Goal: Task Accomplishment & Management: Manage account settings

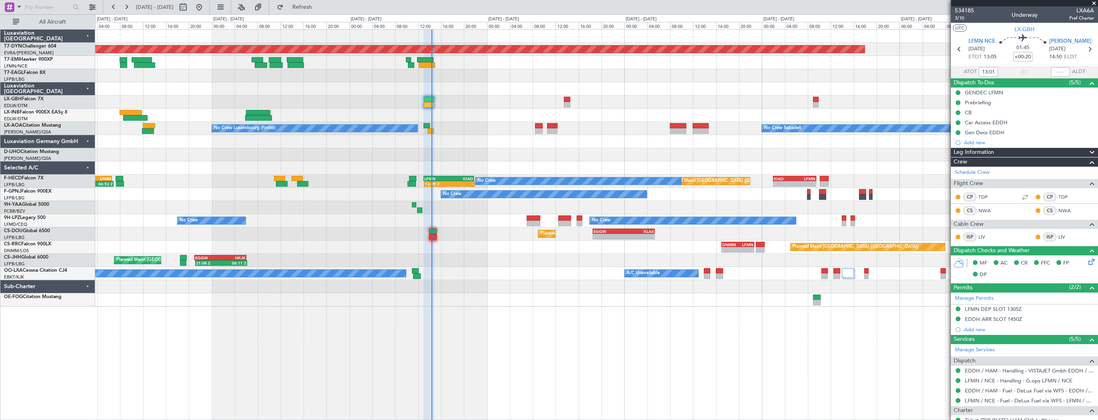
scroll to position [160, 0]
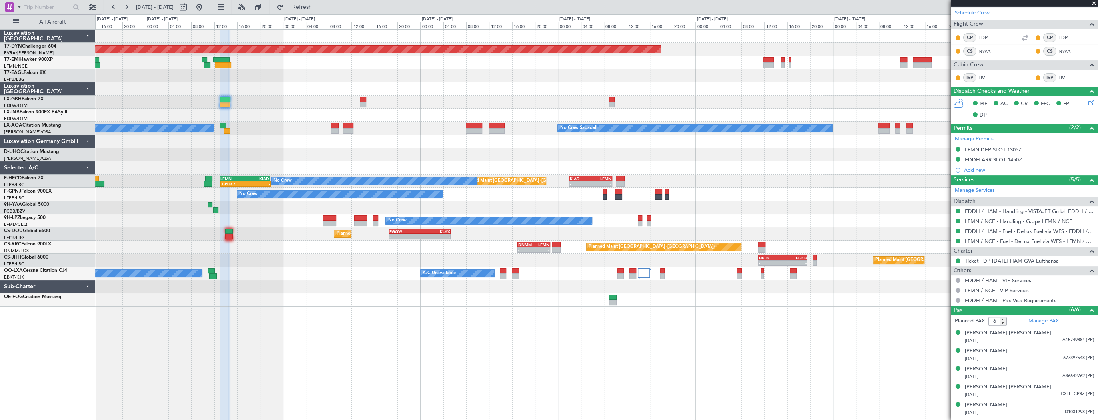
click at [459, 142] on div at bounding box center [596, 141] width 1003 height 13
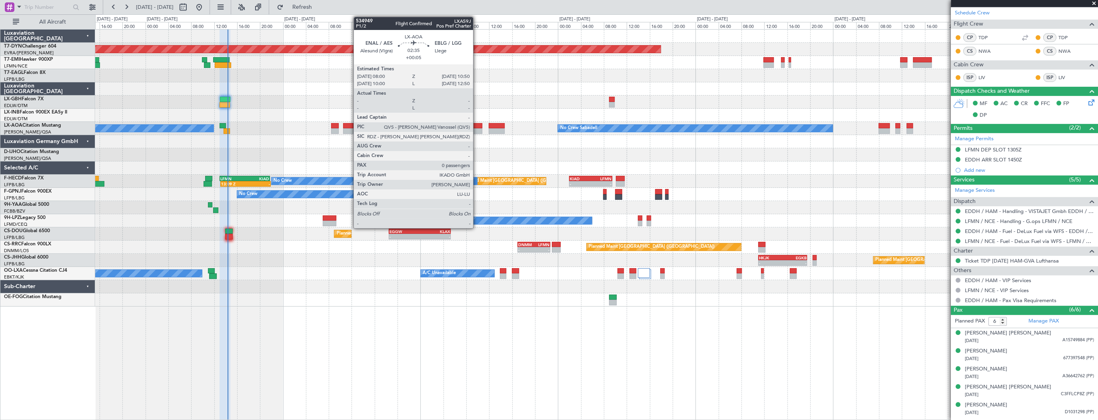
click at [477, 126] on div at bounding box center [474, 126] width 16 height 6
type input "+00:05"
type input "0"
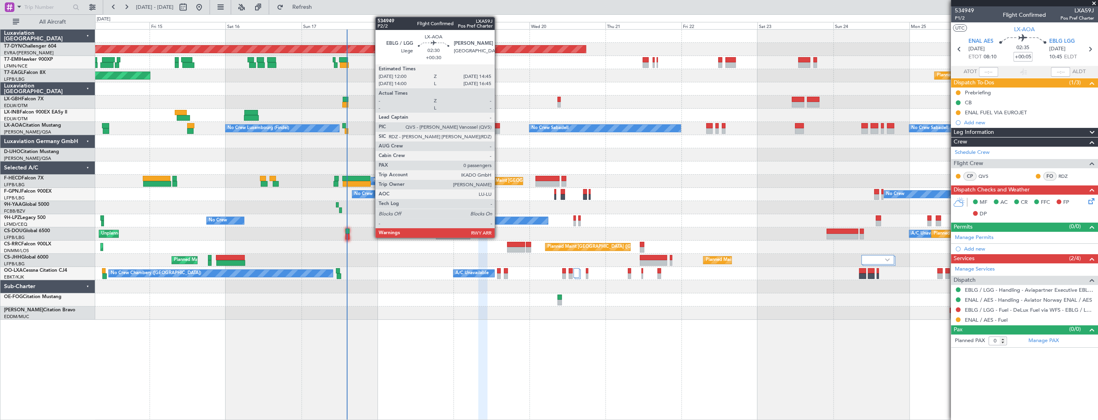
click at [498, 128] on div at bounding box center [495, 131] width 9 height 6
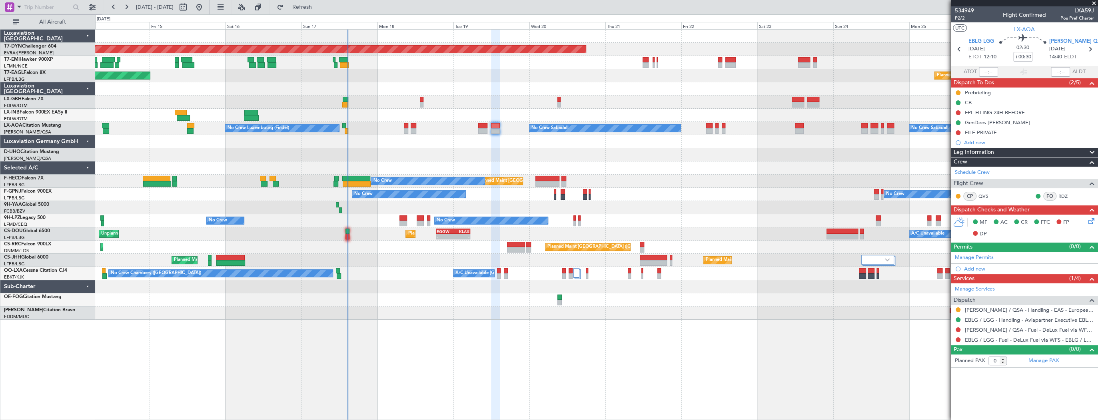
click at [665, 161] on div "Planned Maint [GEOGRAPHIC_DATA]-[GEOGRAPHIC_DATA] Planned Maint Geneva ([GEOGRA…" at bounding box center [596, 175] width 1003 height 290
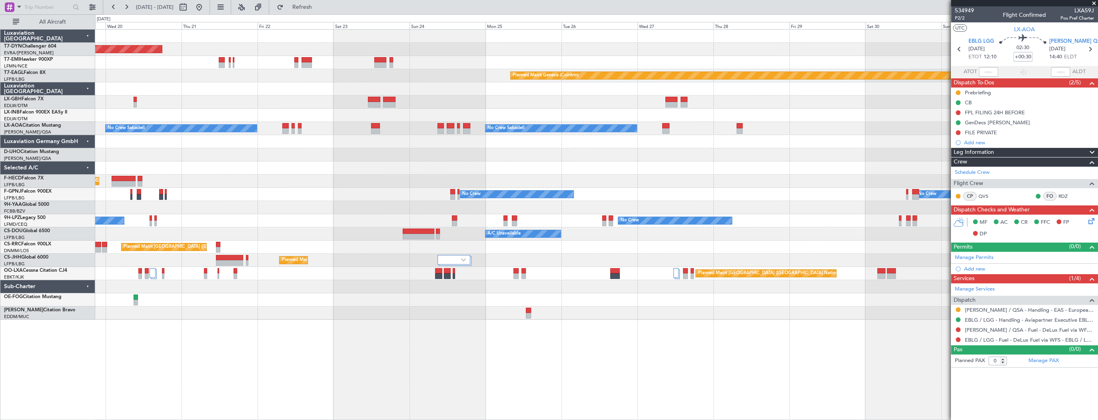
click at [234, 168] on div "Planned Maint [GEOGRAPHIC_DATA]-[GEOGRAPHIC_DATA] Planned Maint [PERSON_NAME] P…" at bounding box center [596, 175] width 1003 height 290
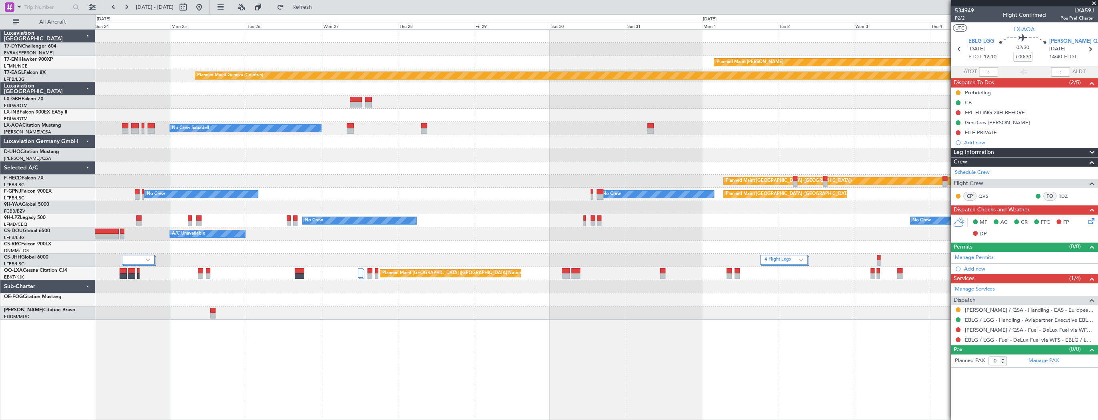
click at [211, 160] on div "Planned Maint [GEOGRAPHIC_DATA]-[GEOGRAPHIC_DATA] Planned Maint [PERSON_NAME] P…" at bounding box center [596, 175] width 1003 height 290
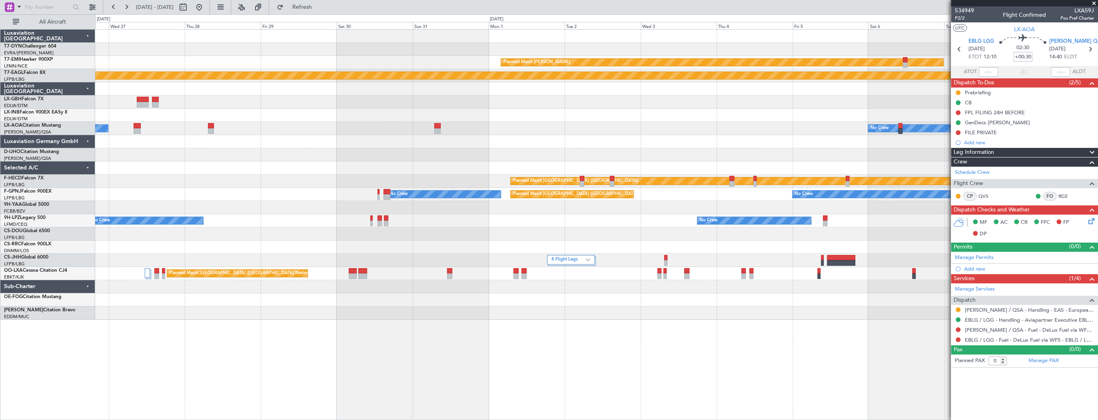
click at [222, 156] on div at bounding box center [596, 154] width 1003 height 13
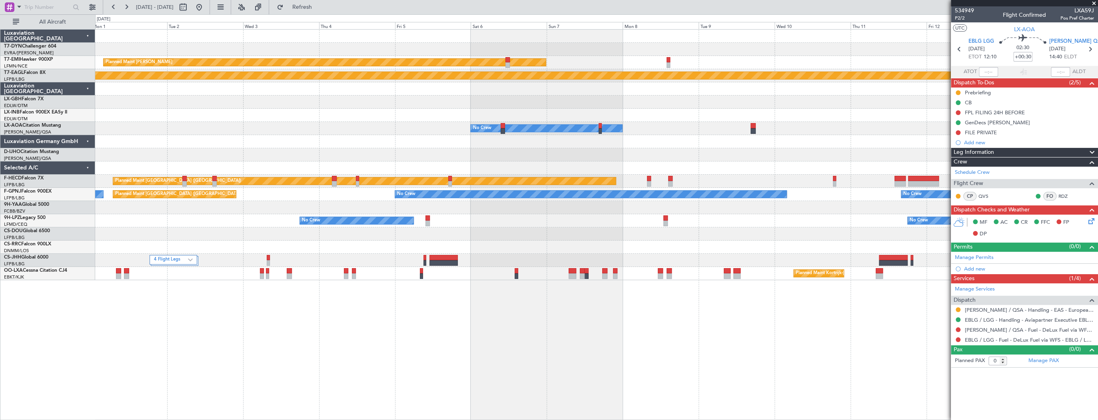
click at [733, 223] on div "Planned Maint [PERSON_NAME] Planned Maint Geneva ([GEOGRAPHIC_DATA]) Planned Ma…" at bounding box center [596, 155] width 1003 height 251
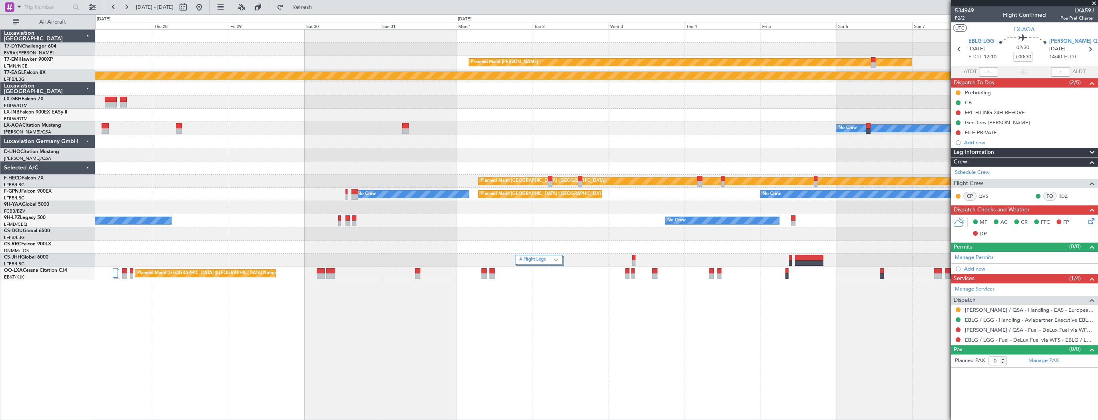
click at [777, 223] on div "No Crew No Crew No Crew" at bounding box center [596, 220] width 1003 height 13
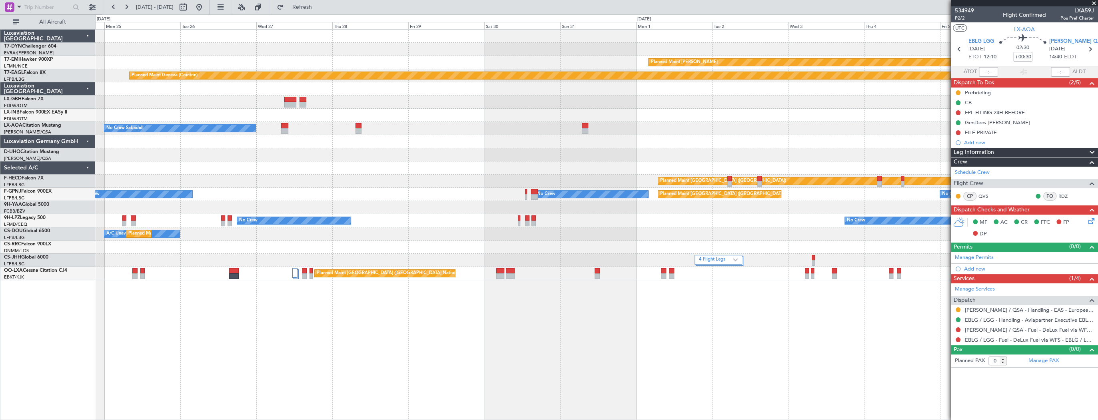
click at [691, 228] on div "A/C Unavailable Planned Maint [GEOGRAPHIC_DATA] ([GEOGRAPHIC_DATA])" at bounding box center [596, 234] width 1003 height 13
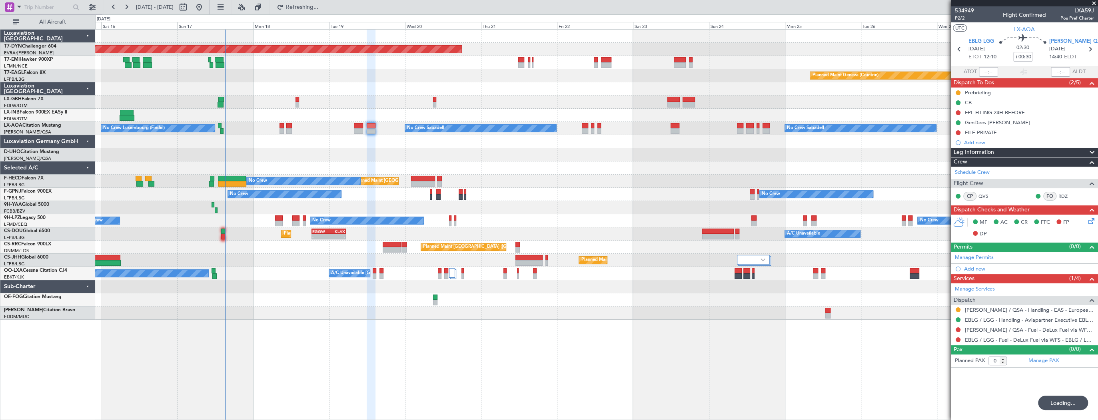
click at [314, 255] on div "Planned Maint [GEOGRAPHIC_DATA] ([GEOGRAPHIC_DATA]) Planned Maint [GEOGRAPHIC_D…" at bounding box center [596, 260] width 1003 height 13
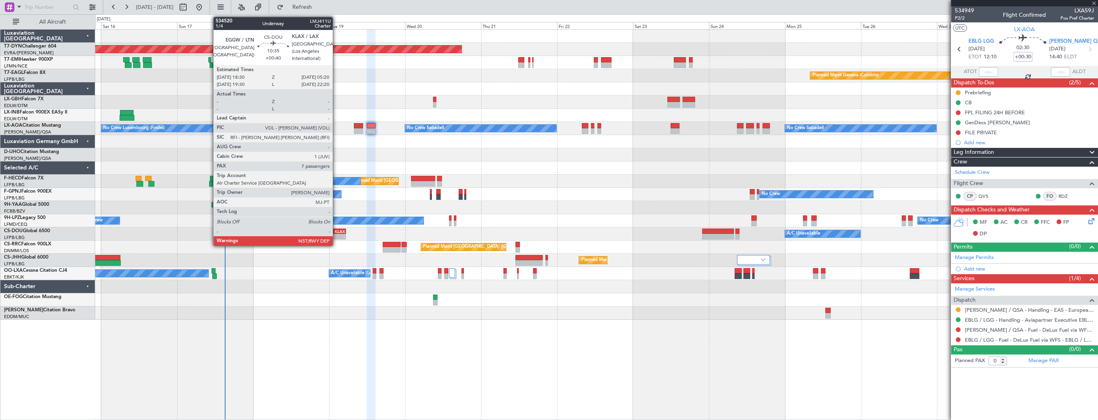
type input "+00:40"
type input "7"
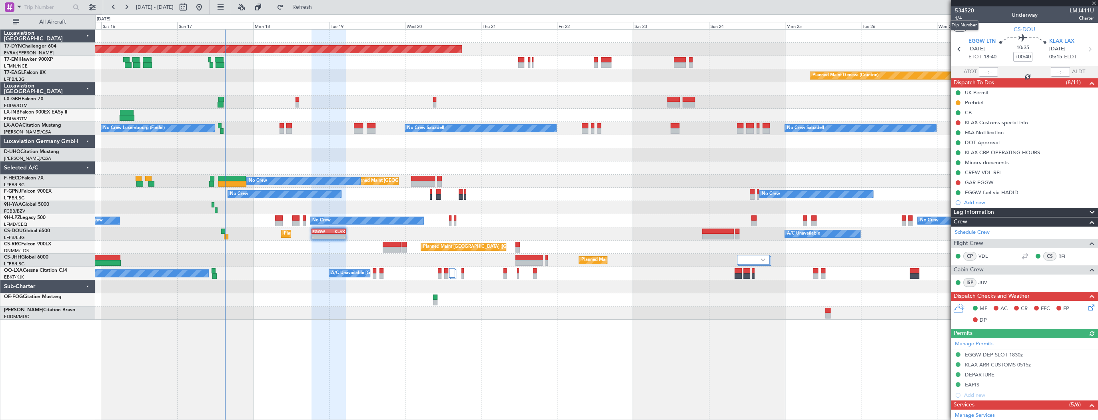
click at [958, 17] on mat-tooltip-component "Trip Number" at bounding box center [965, 25] width 40 height 21
click at [957, 18] on span "1/4" at bounding box center [964, 18] width 19 height 7
click at [963, 10] on span "534520" at bounding box center [964, 10] width 19 height 8
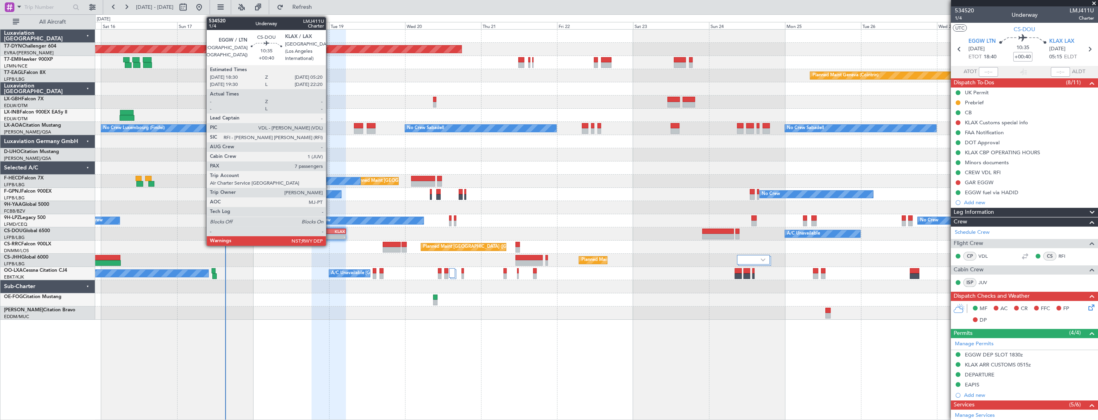
click at [330, 230] on div "KLAX" at bounding box center [337, 231] width 16 height 5
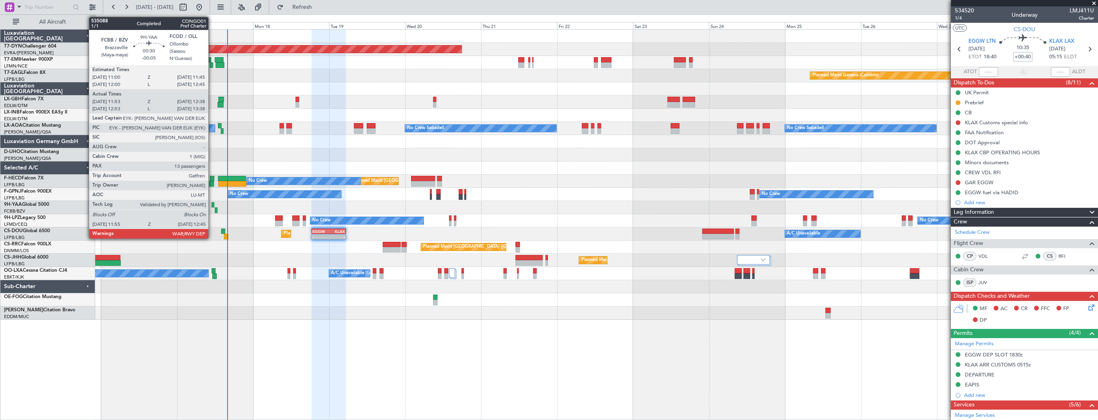
click at [212, 206] on div at bounding box center [213, 205] width 2 height 6
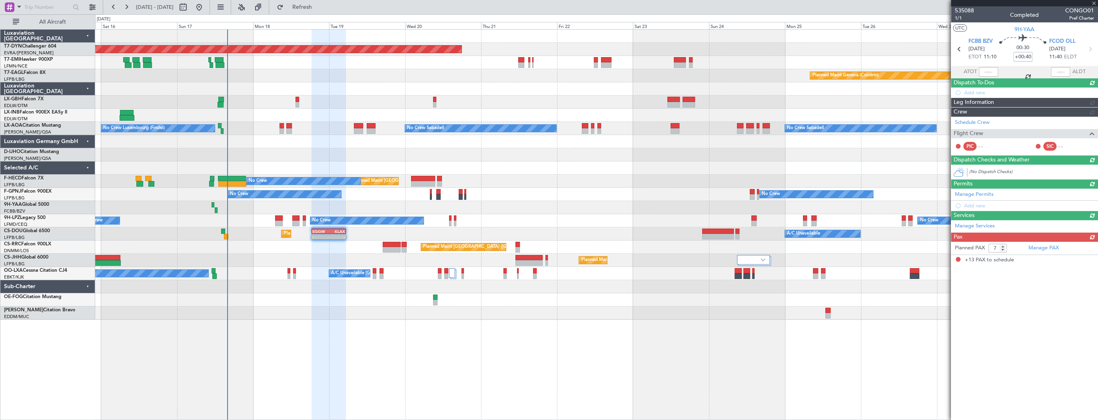
type input "-00:05"
type input "12:03"
type input "12:33"
type input "13"
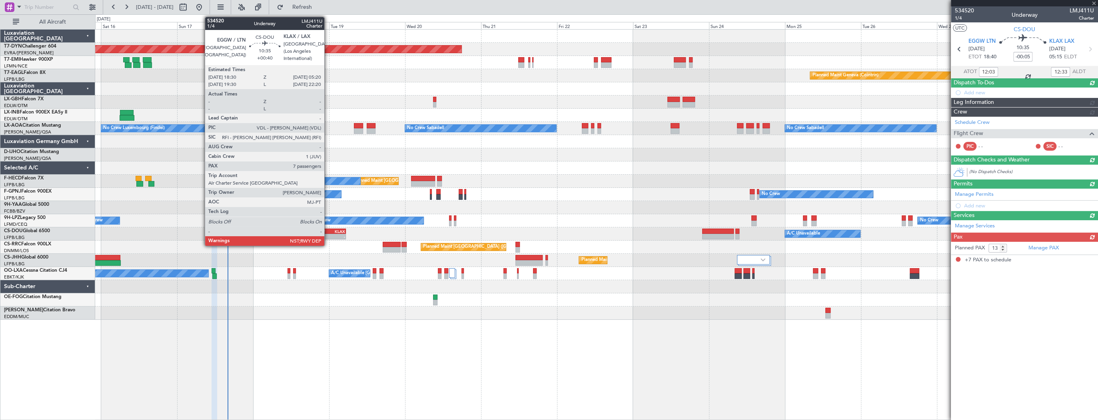
type input "+00:40"
type input "7"
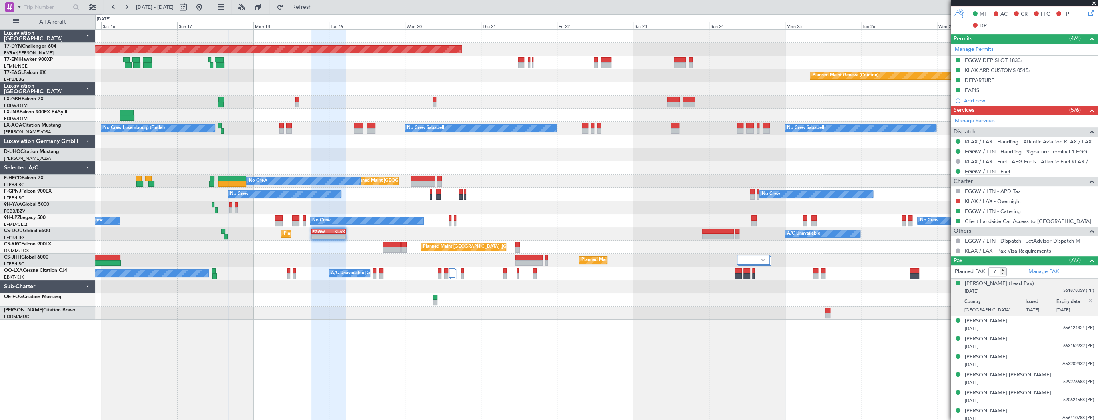
scroll to position [297, 0]
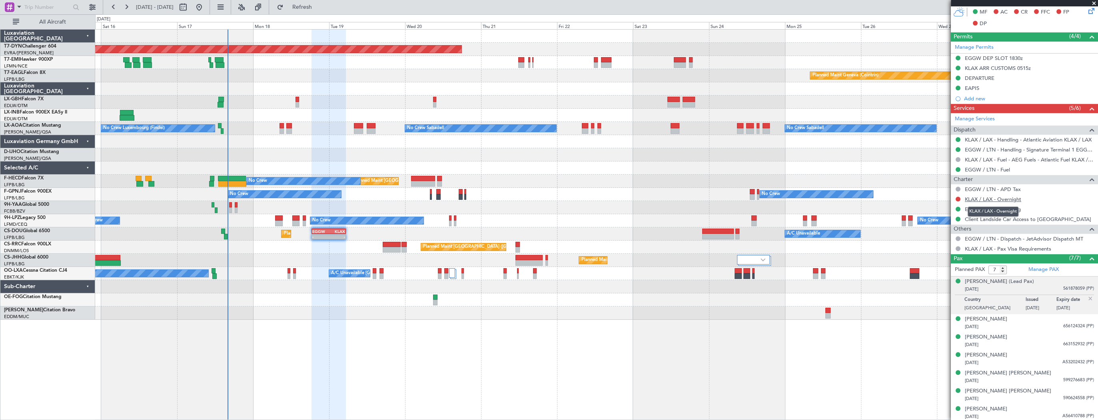
click at [1005, 198] on link "KLAX / LAX - Overnight" at bounding box center [993, 199] width 56 height 7
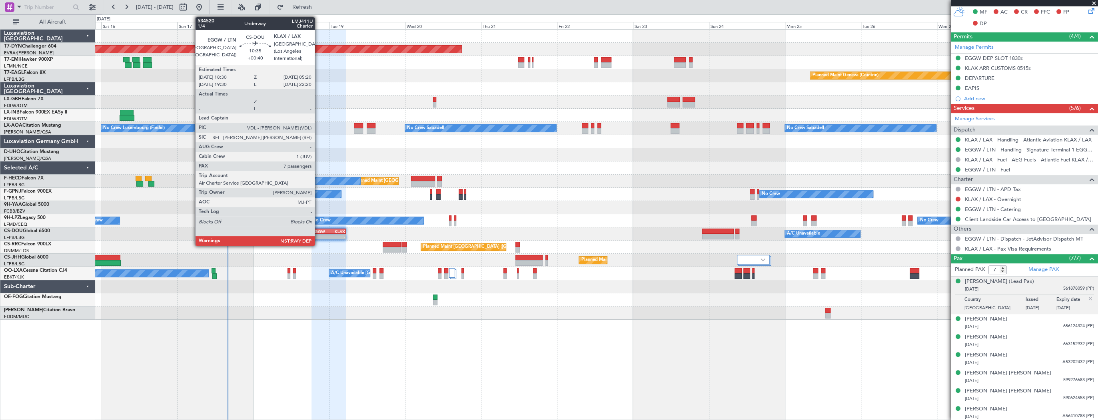
click at [318, 232] on div "EGGW" at bounding box center [320, 231] width 16 height 5
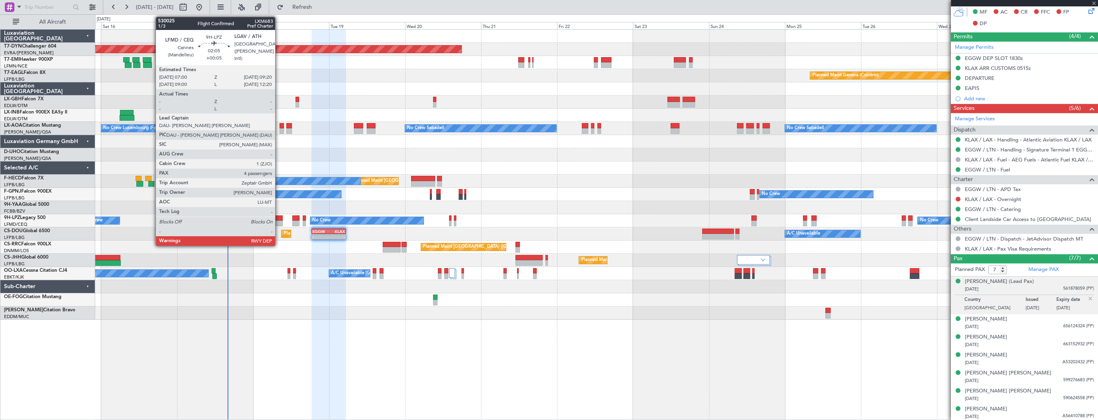
scroll to position [0, 0]
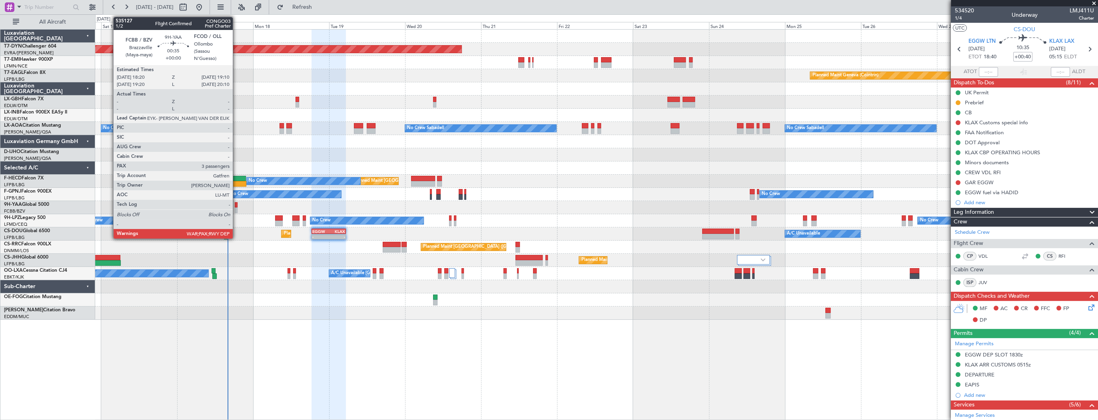
click at [236, 206] on div at bounding box center [236, 205] width 3 height 6
type input "3"
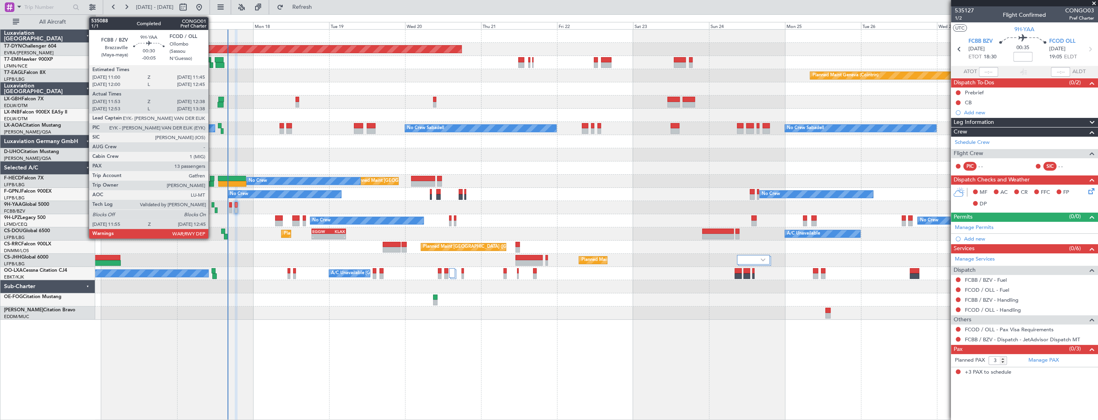
click at [212, 205] on div at bounding box center [213, 205] width 2 height 6
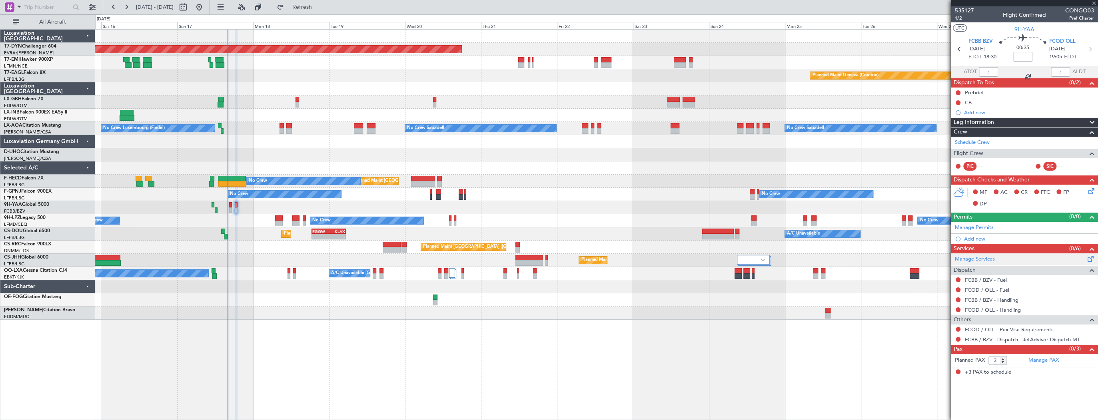
type input "-00:05"
type input "12:03"
type input "12:33"
type input "13"
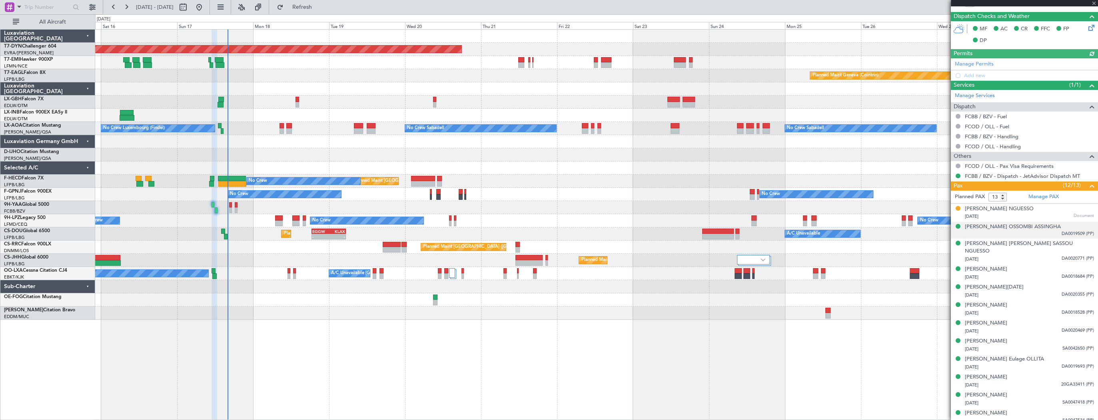
scroll to position [211, 0]
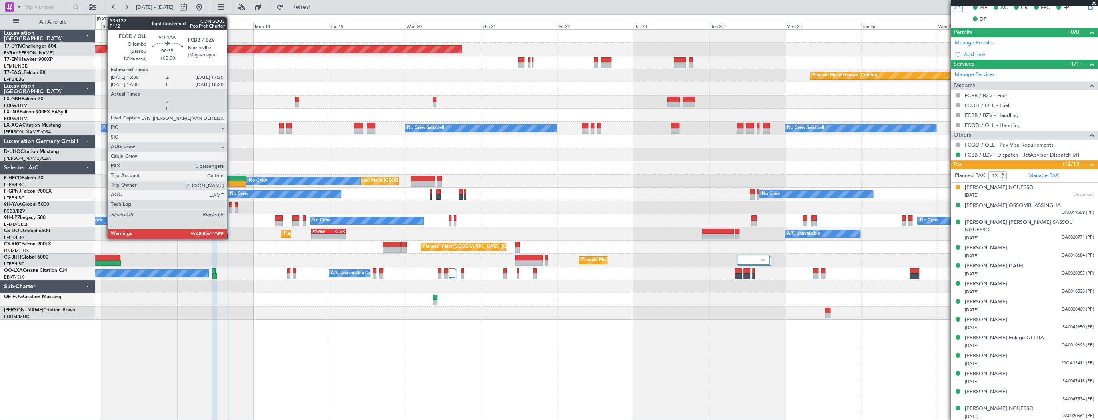
click at [230, 205] on div at bounding box center [230, 205] width 3 height 6
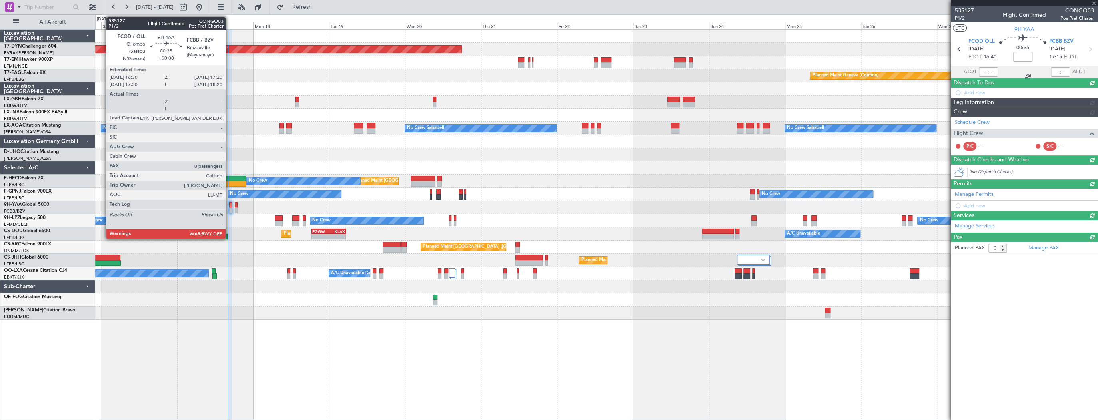
scroll to position [0, 0]
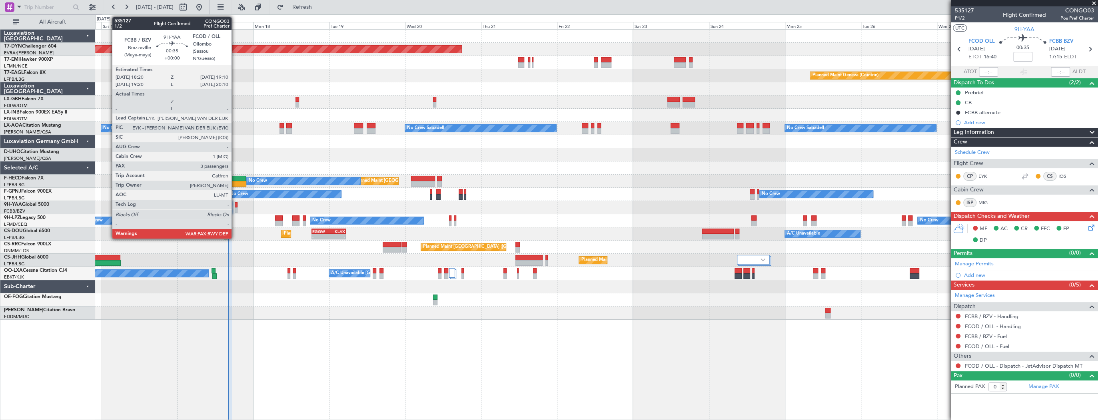
click at [235, 206] on div at bounding box center [236, 205] width 3 height 6
type input "3"
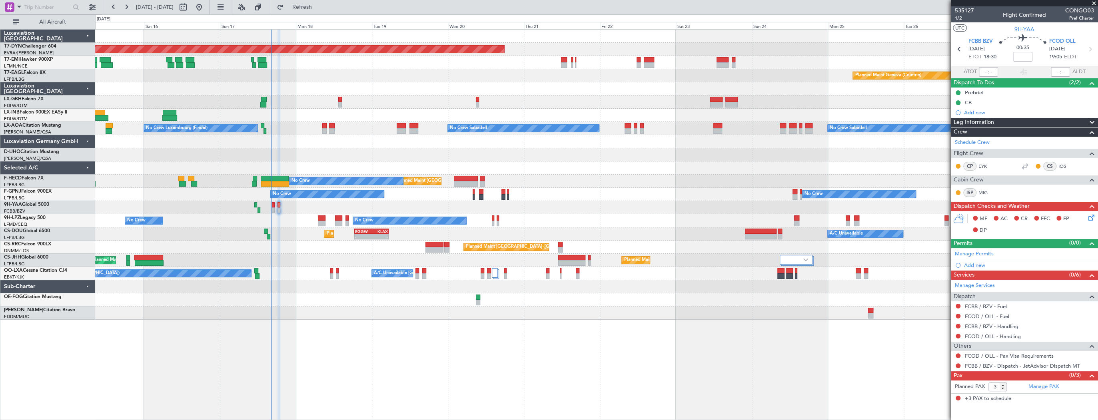
click at [330, 162] on div at bounding box center [596, 168] width 1003 height 13
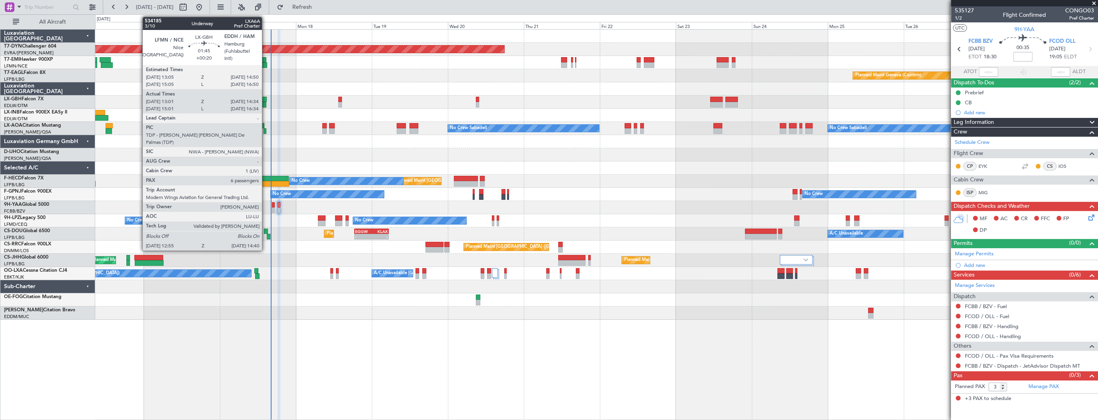
click at [266, 100] on div at bounding box center [264, 100] width 6 height 6
type input "+00:20"
type input "13:01"
type input "14:34"
type input "6"
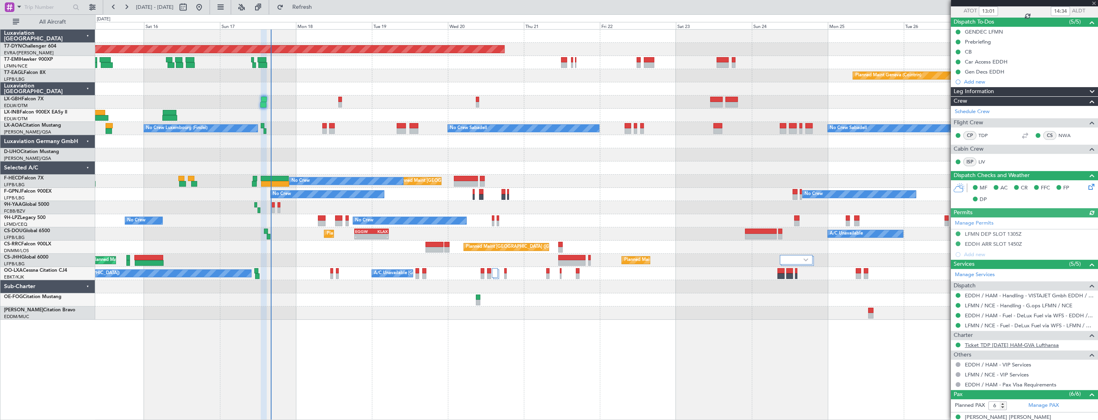
scroll to position [160, 0]
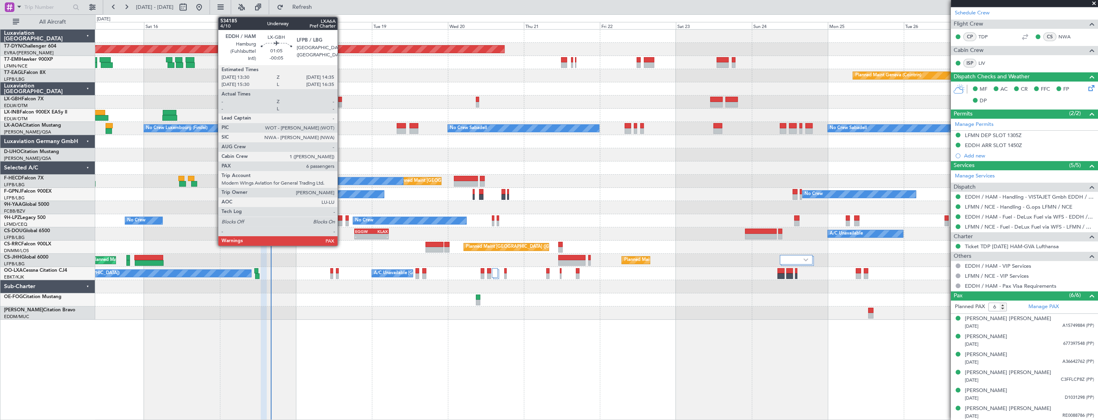
click at [341, 101] on div at bounding box center [340, 100] width 4 height 6
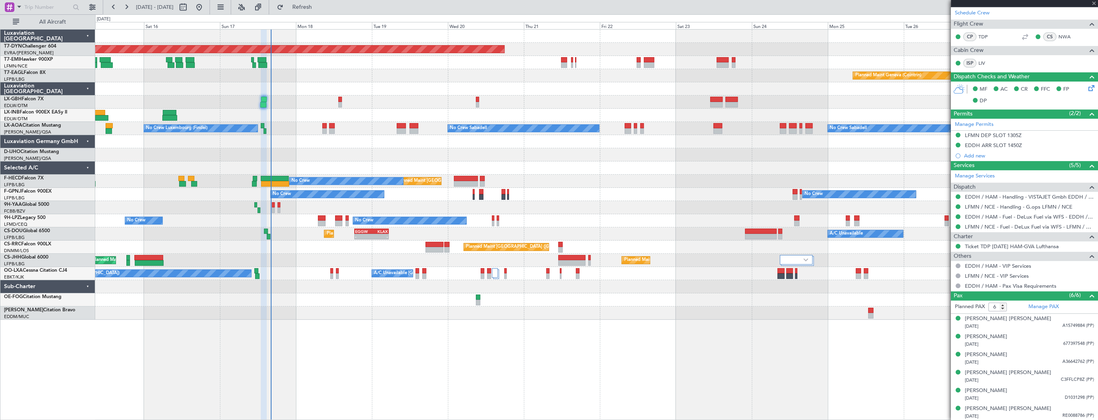
type input "-00:05"
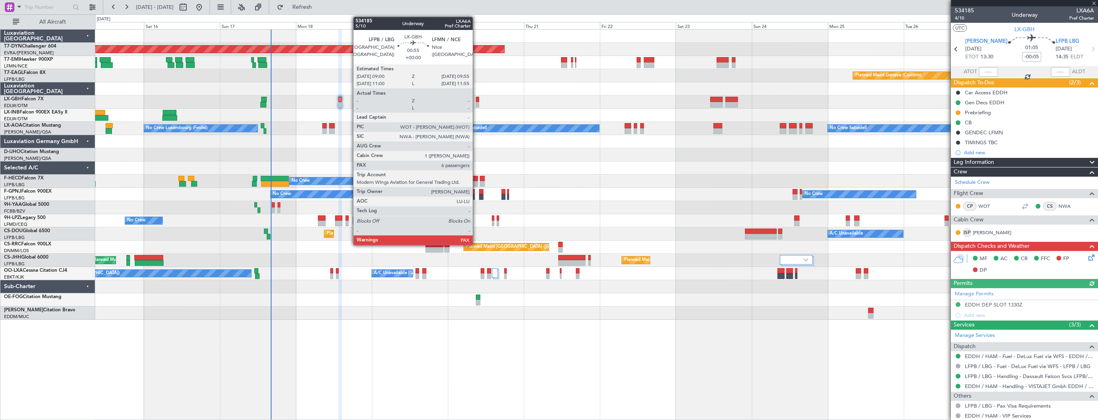
click at [477, 99] on div at bounding box center [477, 100] width 3 height 6
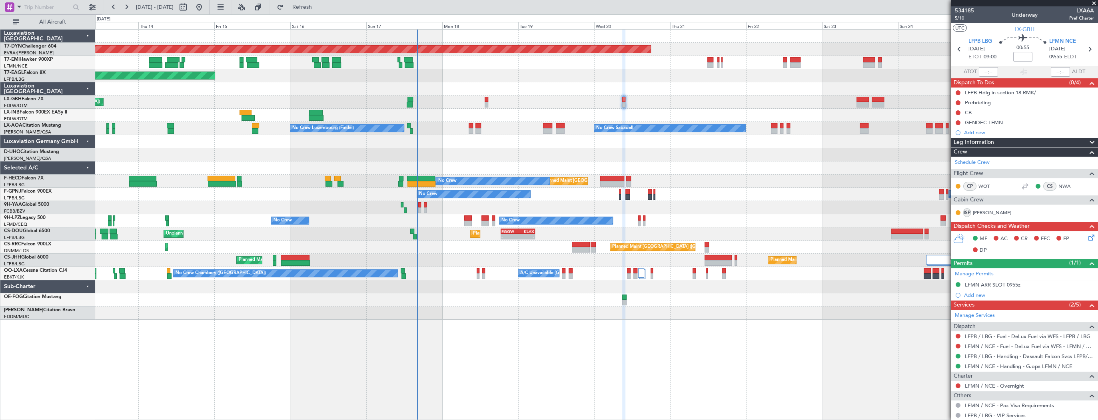
click at [536, 101] on div "Planned Maint Nice ([GEOGRAPHIC_DATA])" at bounding box center [596, 102] width 1003 height 13
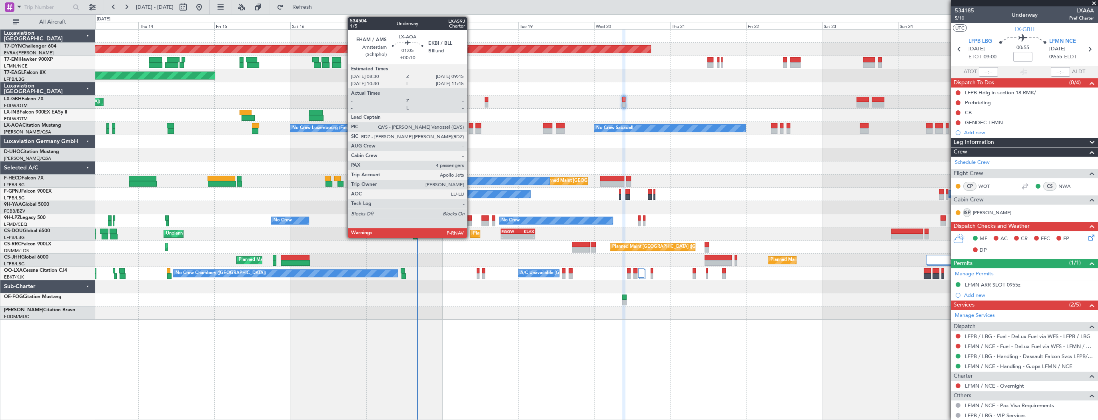
click at [471, 128] on div at bounding box center [471, 131] width 4 height 6
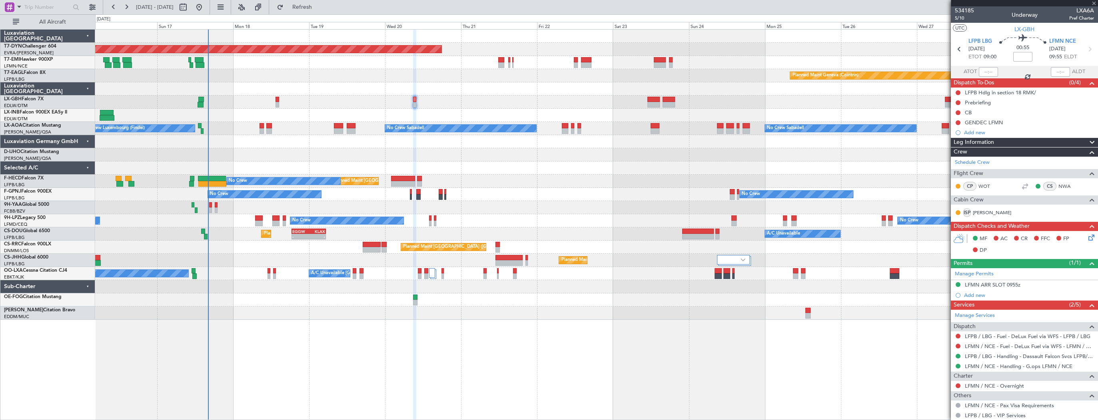
click at [350, 152] on div at bounding box center [596, 154] width 1003 height 13
type input "+00:10"
type input "4"
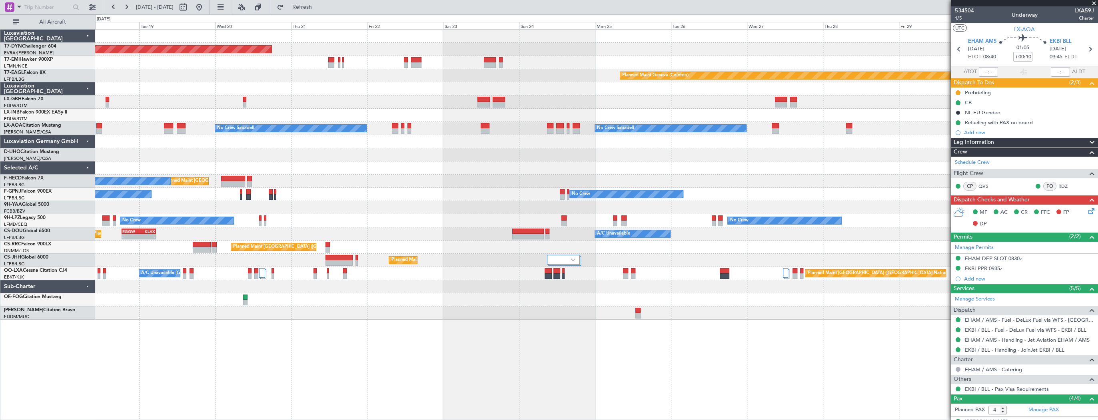
click at [562, 146] on div "Planned Maint [GEOGRAPHIC_DATA]-[GEOGRAPHIC_DATA] Planned Maint [PERSON_NAME] P…" at bounding box center [596, 175] width 1003 height 290
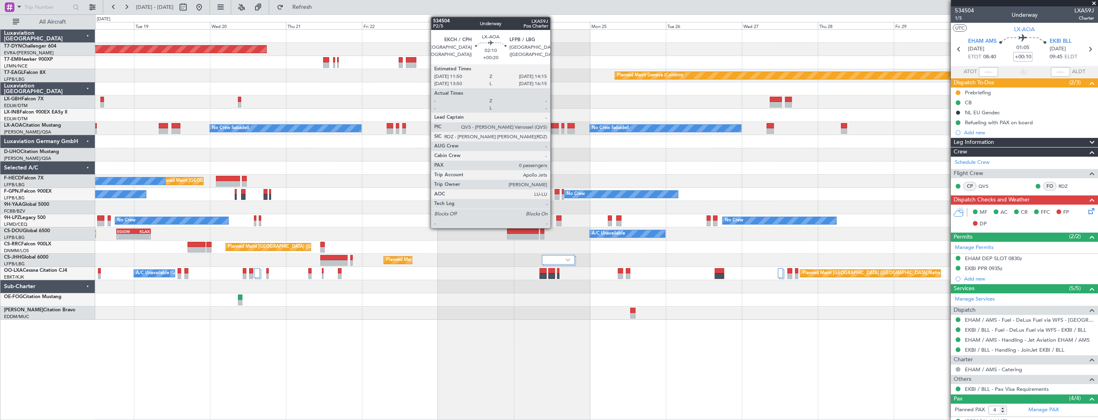
click at [554, 124] on div at bounding box center [555, 126] width 8 height 6
type input "+00:20"
type input "0"
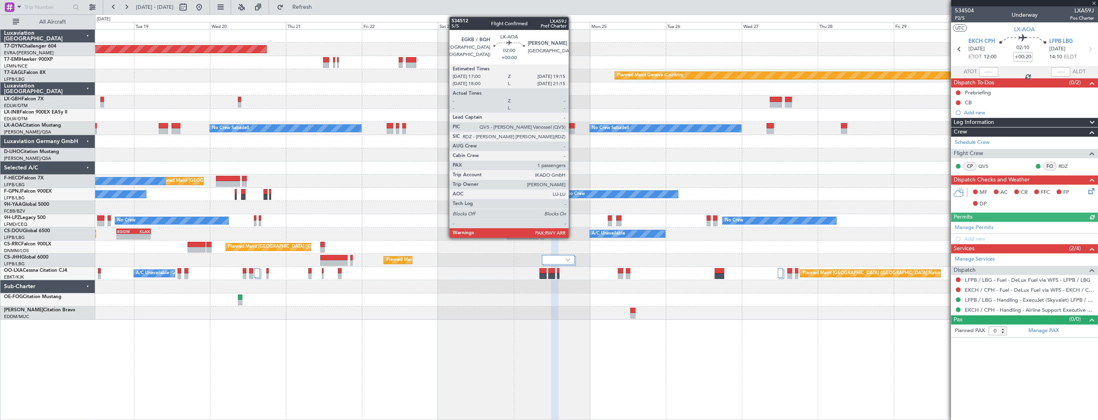
click at [572, 128] on div at bounding box center [571, 126] width 7 height 6
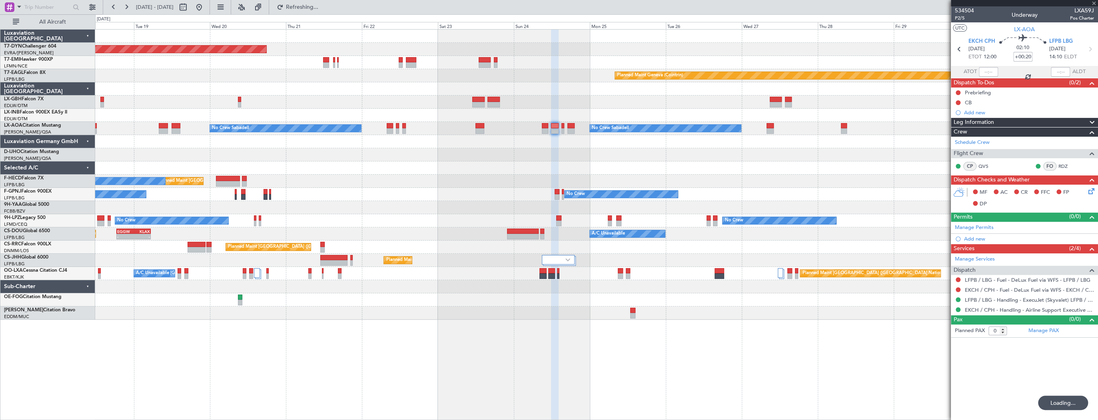
type input "1"
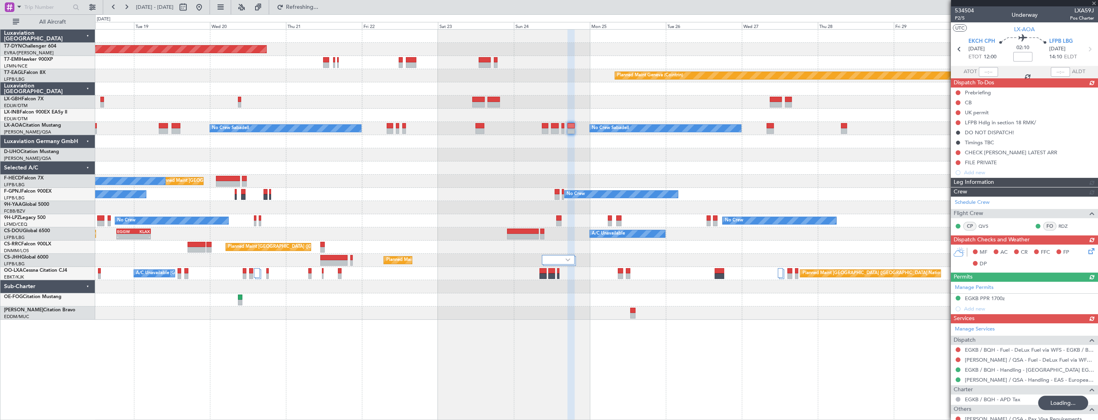
type input "+00:20"
type input "0"
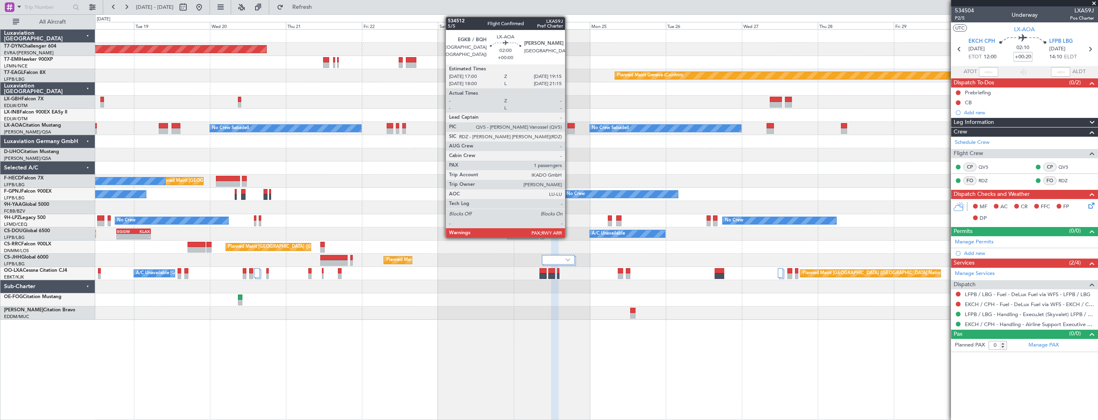
click at [569, 126] on div at bounding box center [571, 126] width 7 height 6
type input "1"
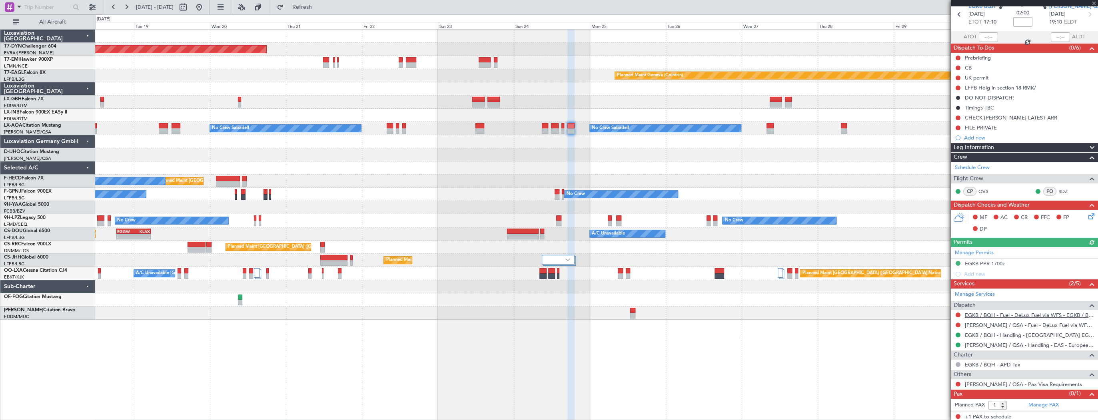
scroll to position [35, 0]
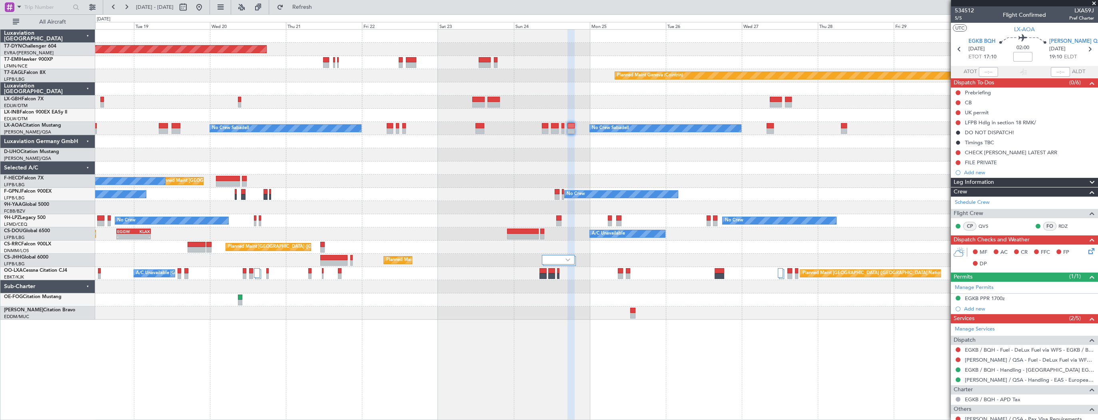
scroll to position [35, 0]
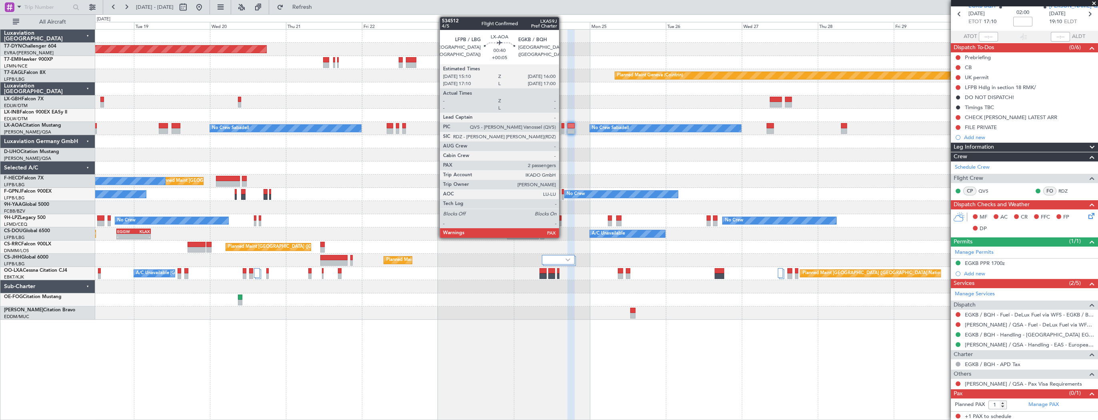
click at [563, 128] on div at bounding box center [563, 131] width 3 height 6
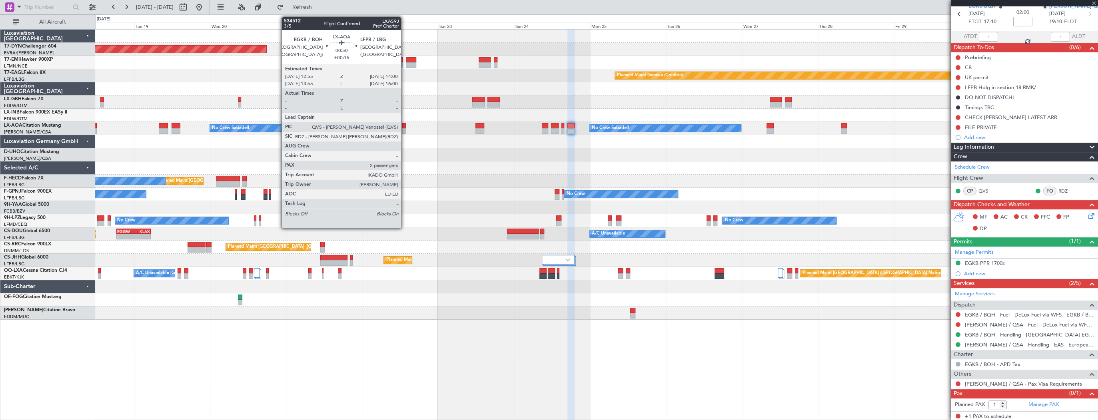
type input "+00:05"
type input "2"
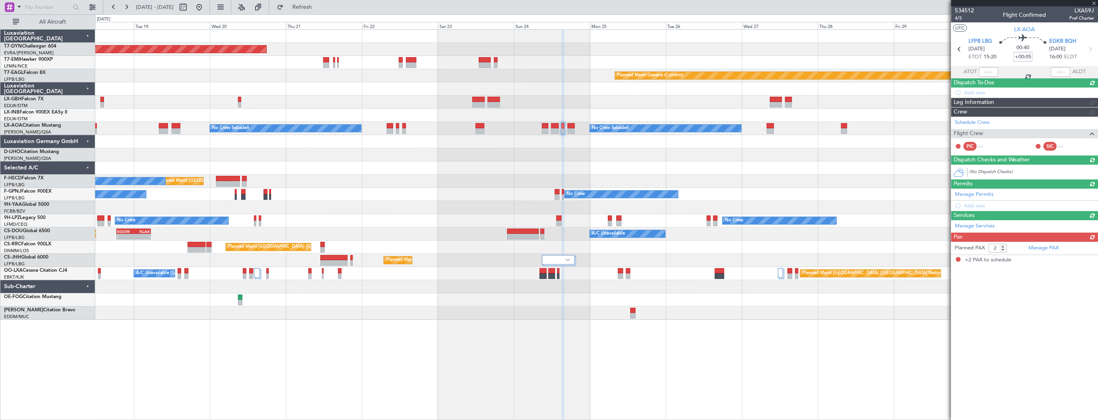
scroll to position [0, 0]
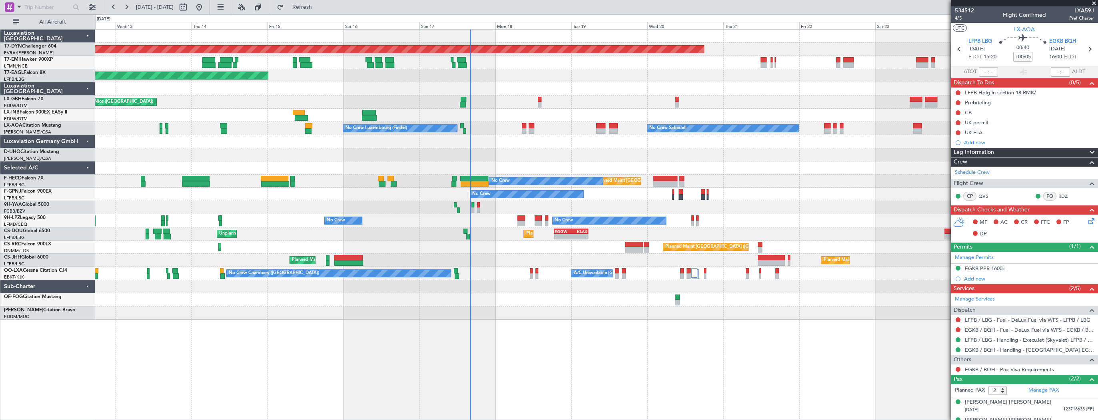
click at [738, 160] on div "Planned Maint Basel-Mulhouse Planned Maint Geneva (Cointrin) Planned Maint New …" at bounding box center [596, 175] width 1003 height 290
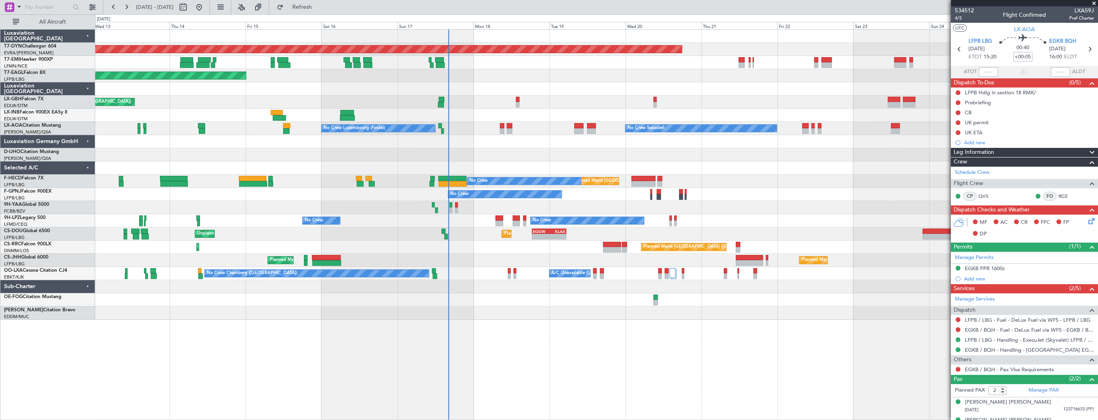
click at [624, 126] on div "Planned Maint Basel-Mulhouse Planned Maint Geneva (Cointrin) Planned Maint New …" at bounding box center [596, 175] width 1003 height 290
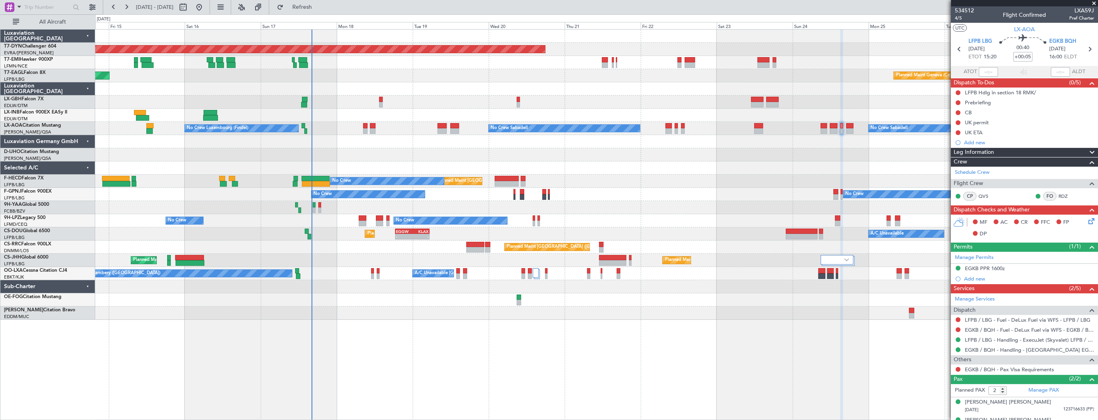
click at [356, 131] on div "Planned Maint Basel-Mulhouse Planned Maint Geneva (Cointrin) Planned Maint New …" at bounding box center [596, 175] width 1003 height 290
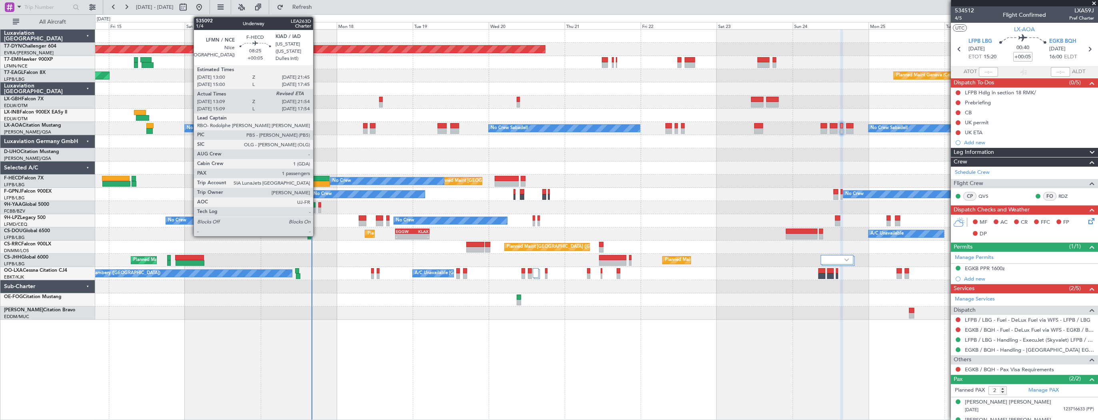
click at [317, 181] on div at bounding box center [316, 184] width 28 height 6
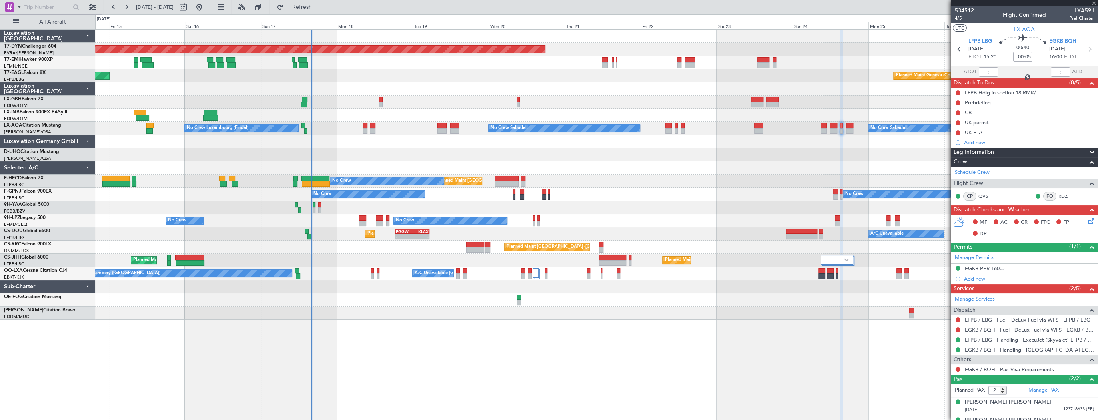
type input "13:24"
type input "1"
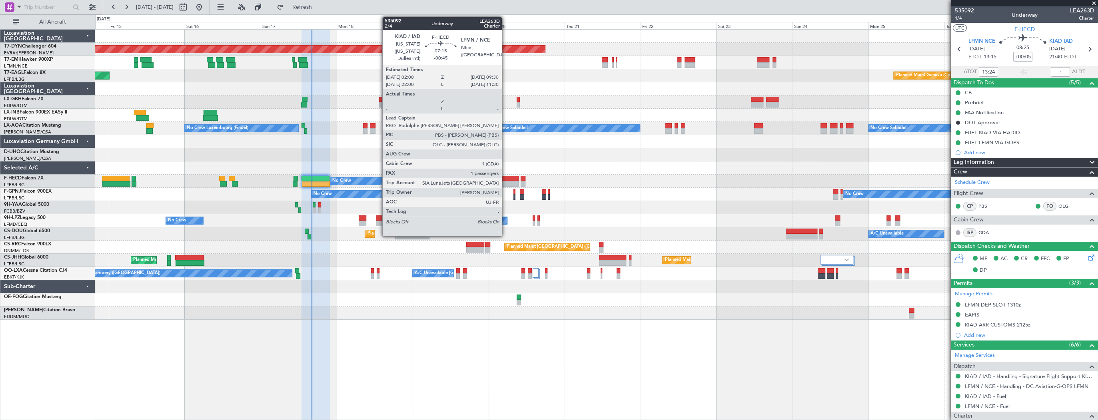
click at [506, 178] on div at bounding box center [507, 179] width 24 height 6
type input "-00:45"
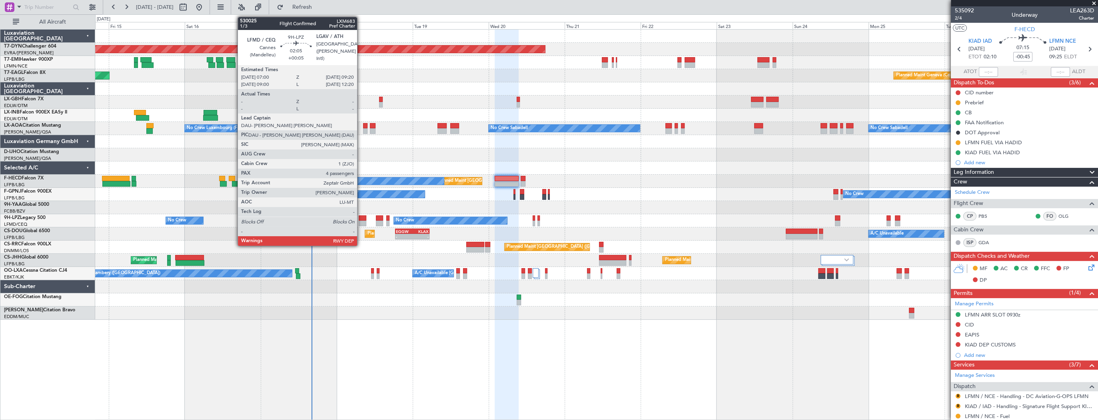
click at [361, 218] on div at bounding box center [363, 219] width 8 height 6
type input "+00:05"
type input "4"
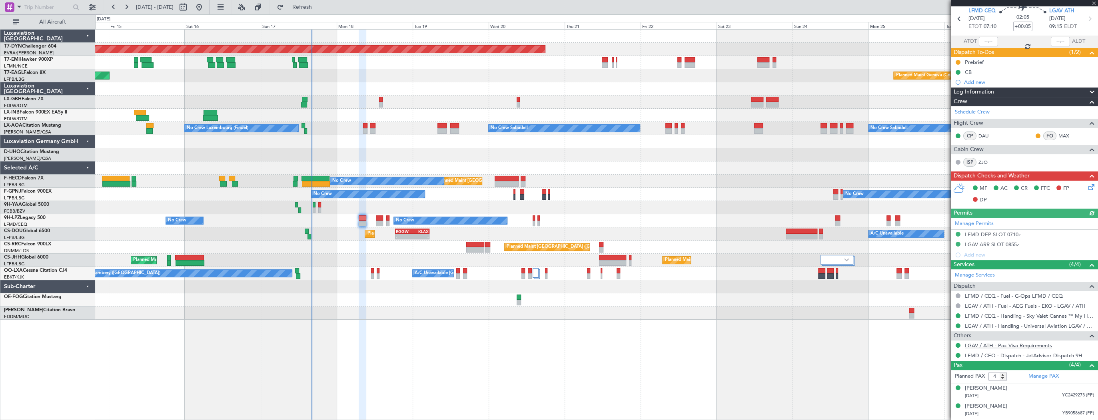
scroll to position [64, 0]
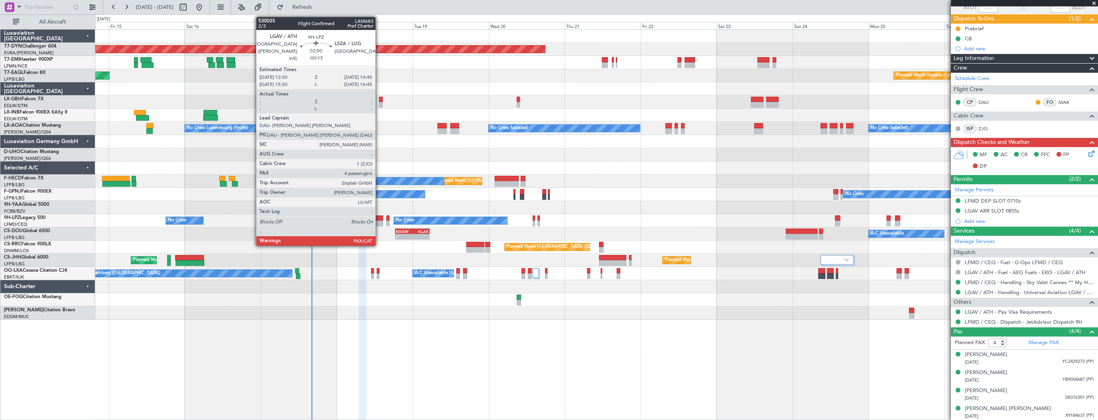
click at [380, 221] on div at bounding box center [379, 224] width 7 height 6
type input "-00:15"
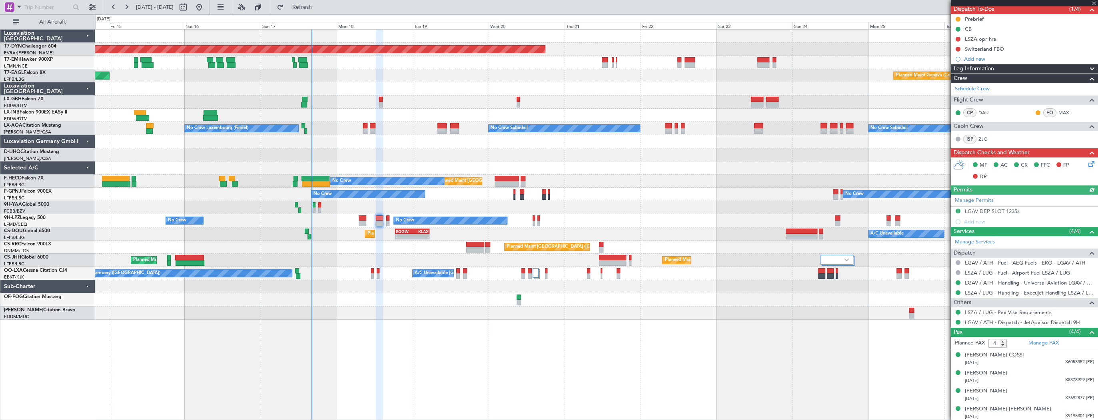
scroll to position [0, 0]
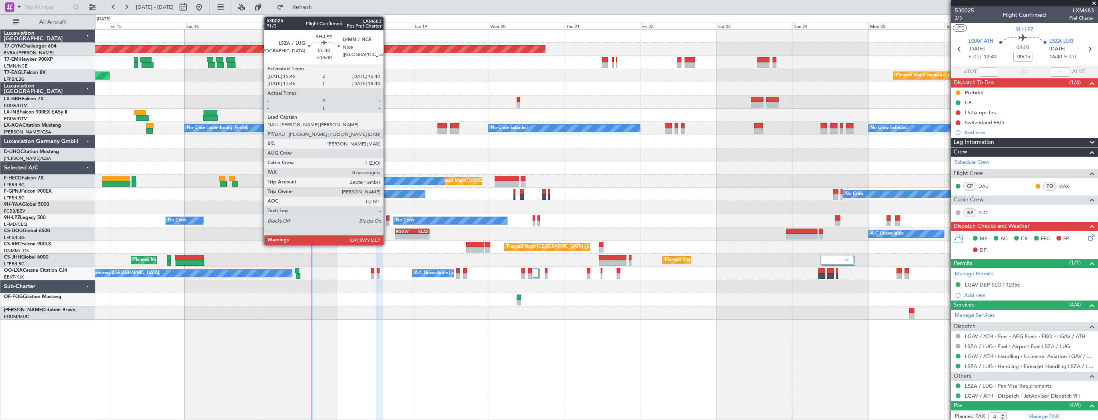
click at [387, 220] on div at bounding box center [387, 219] width 3 height 6
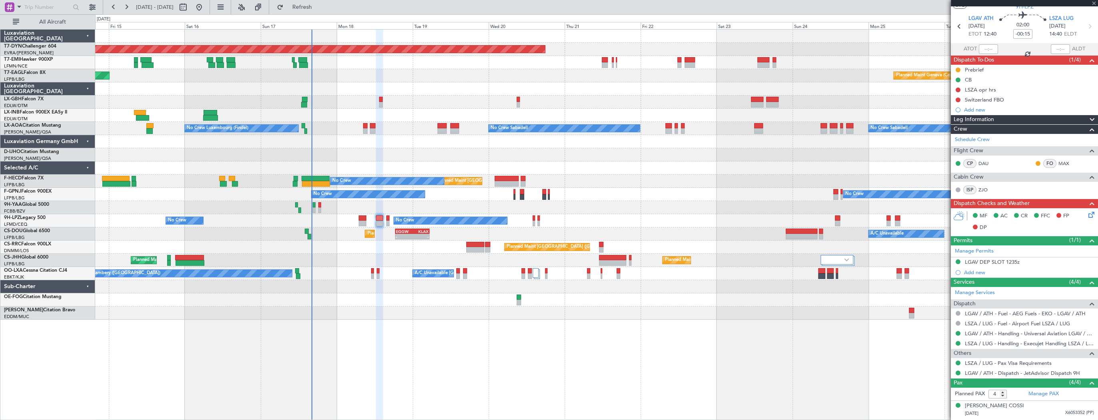
scroll to position [66, 0]
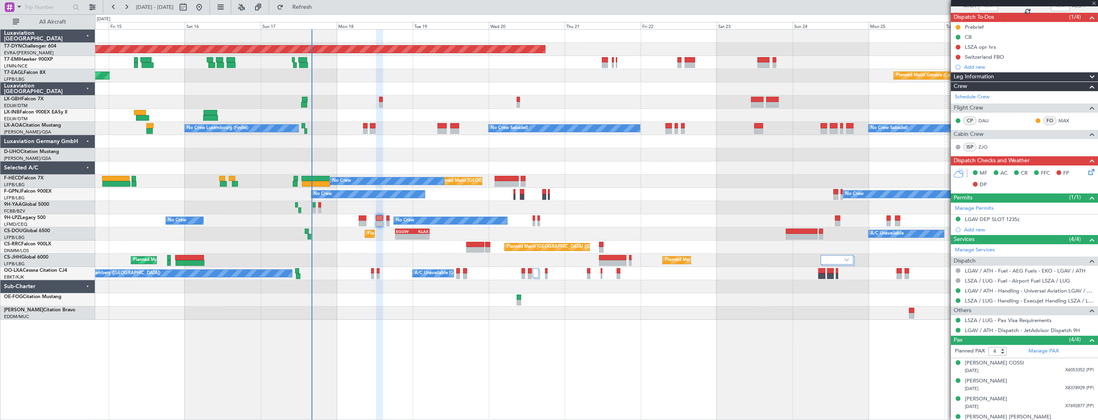
type input "0"
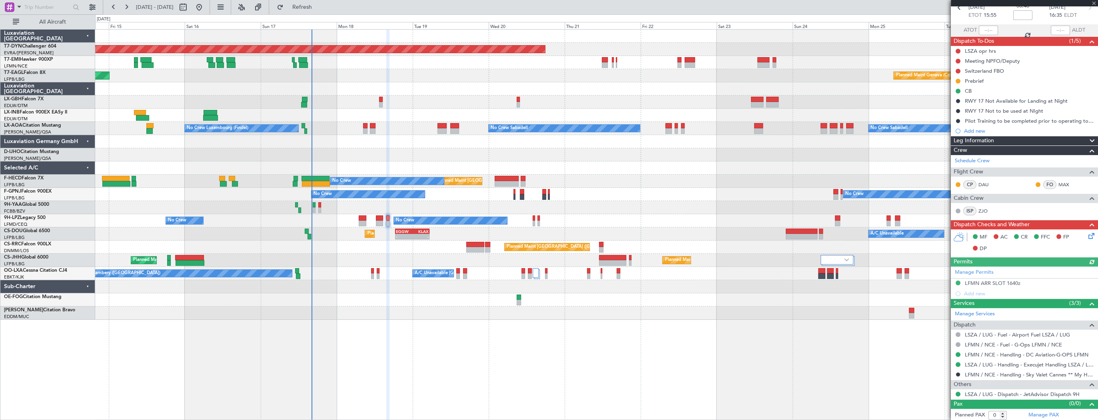
scroll to position [0, 0]
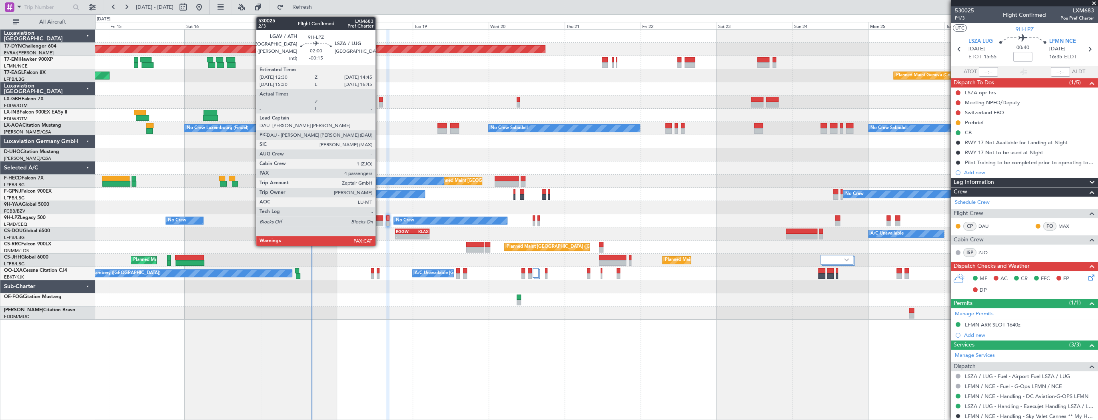
click at [379, 219] on div at bounding box center [379, 219] width 7 height 6
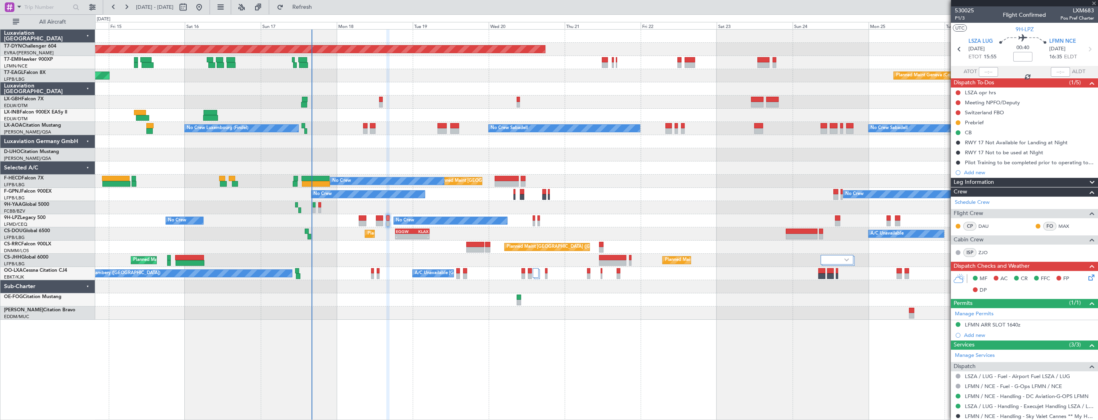
type input "-00:15"
type input "4"
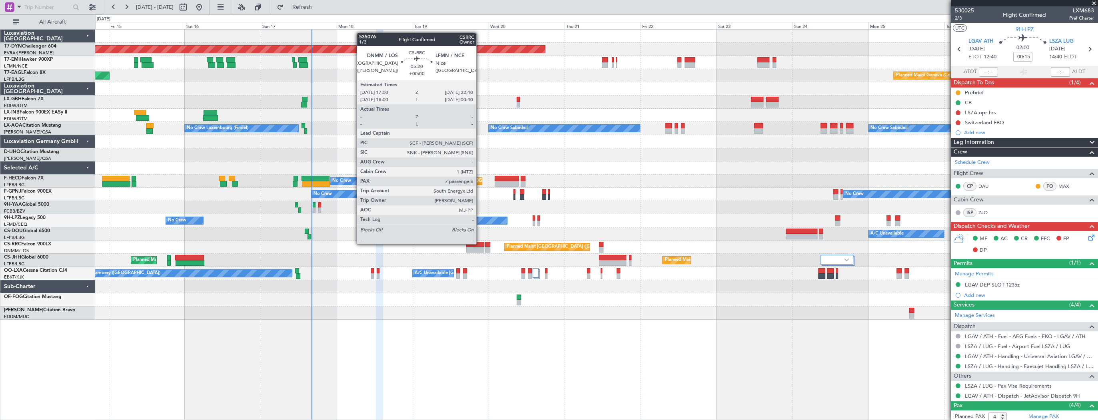
click at [480, 244] on div at bounding box center [475, 245] width 18 height 6
type input "7"
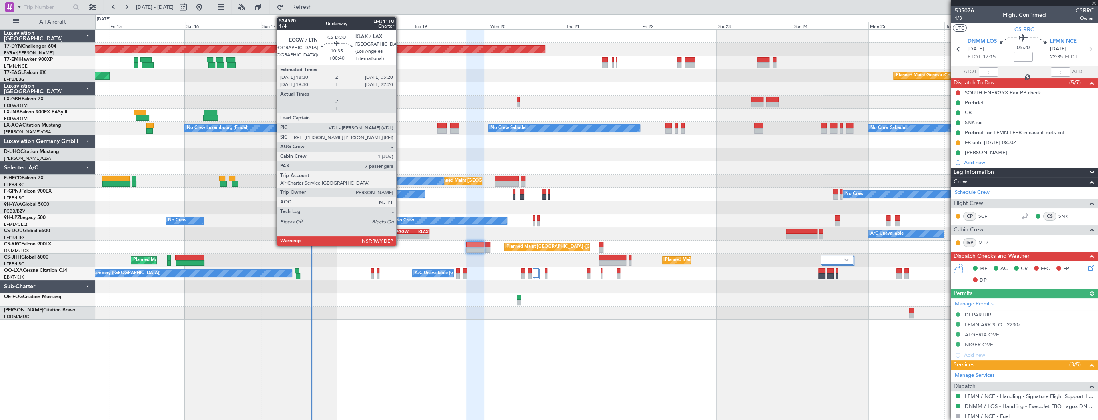
click at [400, 231] on div "EGGW" at bounding box center [404, 231] width 16 height 5
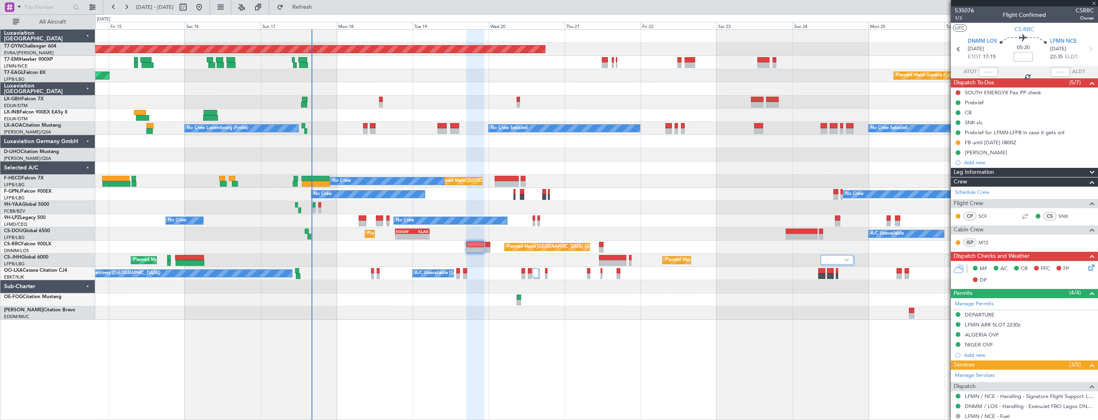
type input "+00:40"
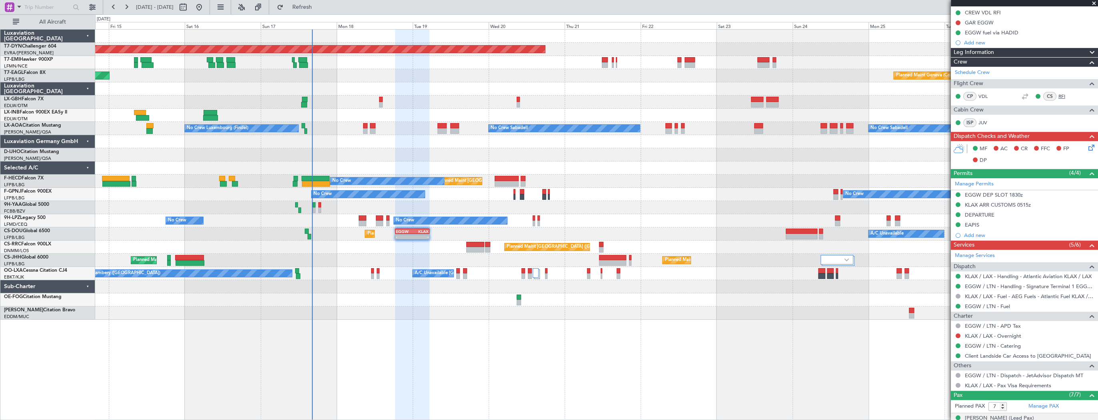
scroll to position [297, 0]
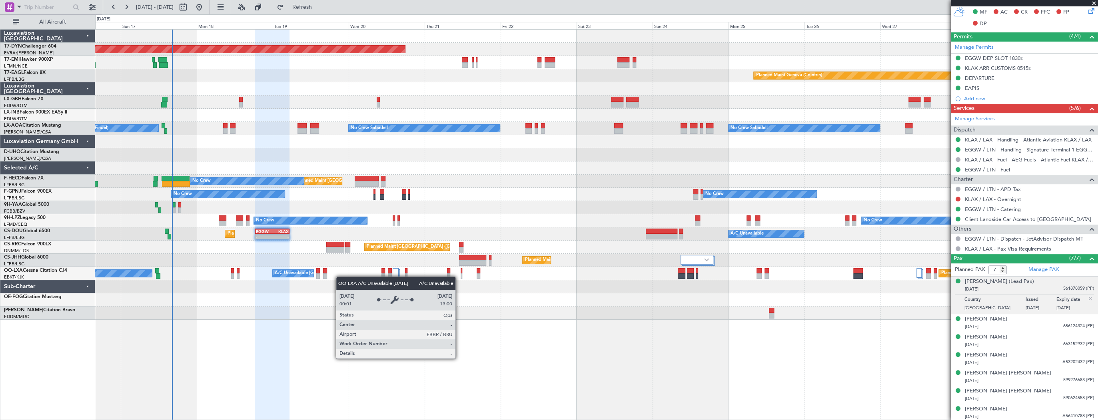
click at [310, 276] on div "Planned Maint Basel-Mulhouse Planned Maint Chester Planned Maint Geneva (Cointr…" at bounding box center [596, 175] width 1003 height 290
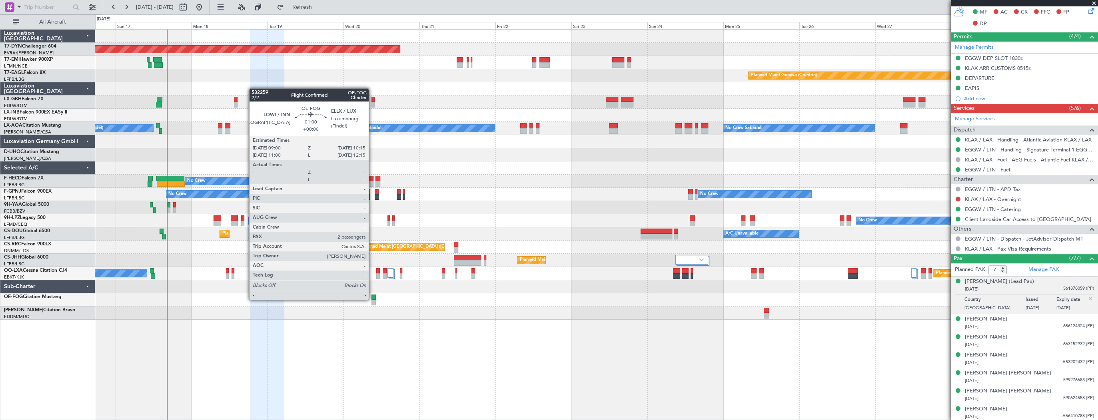
click at [372, 299] on div at bounding box center [374, 298] width 4 height 6
type input "2"
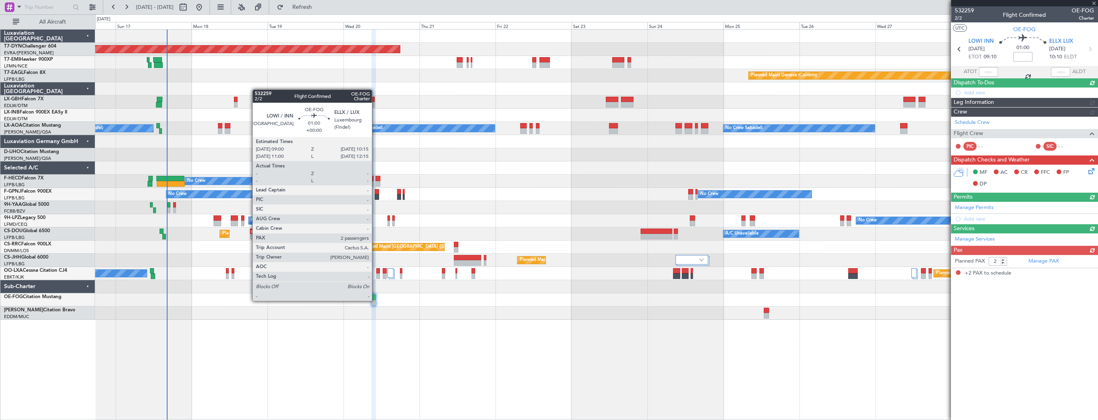
scroll to position [0, 0]
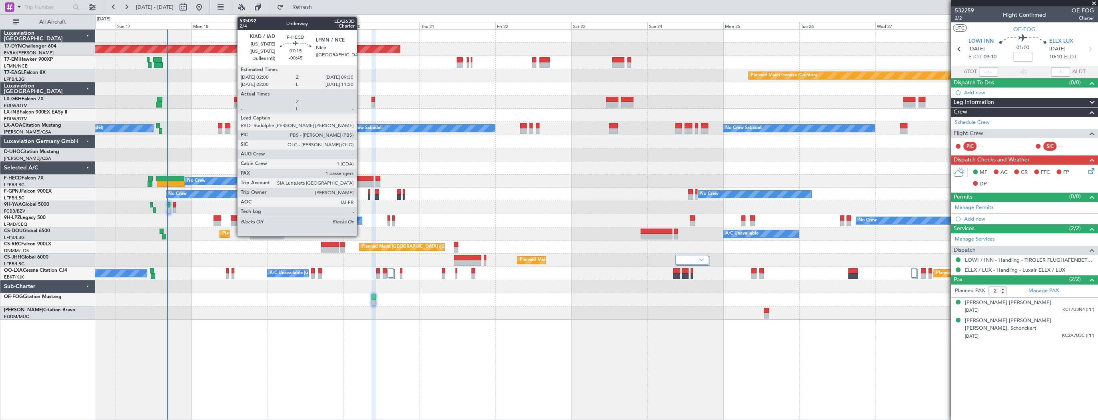
click at [360, 180] on div at bounding box center [362, 179] width 24 height 6
type input "-00:45"
type input "1"
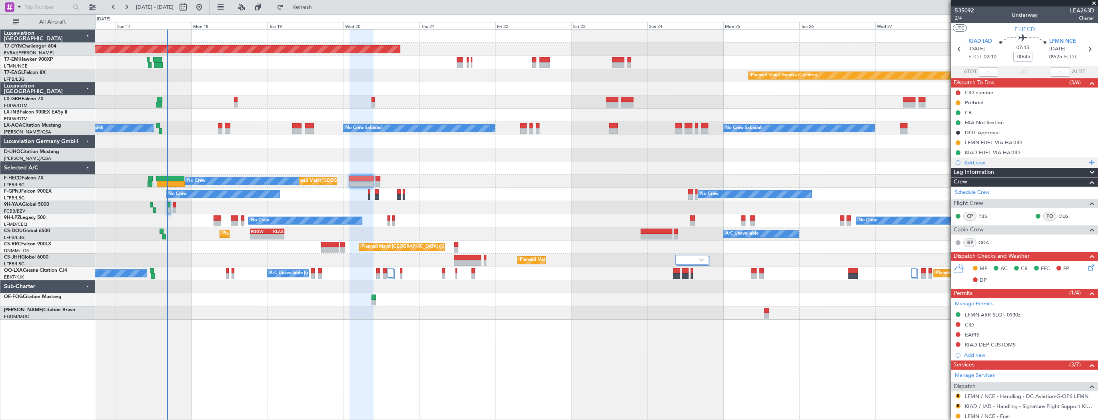
click at [993, 164] on div "Add new" at bounding box center [1025, 162] width 123 height 7
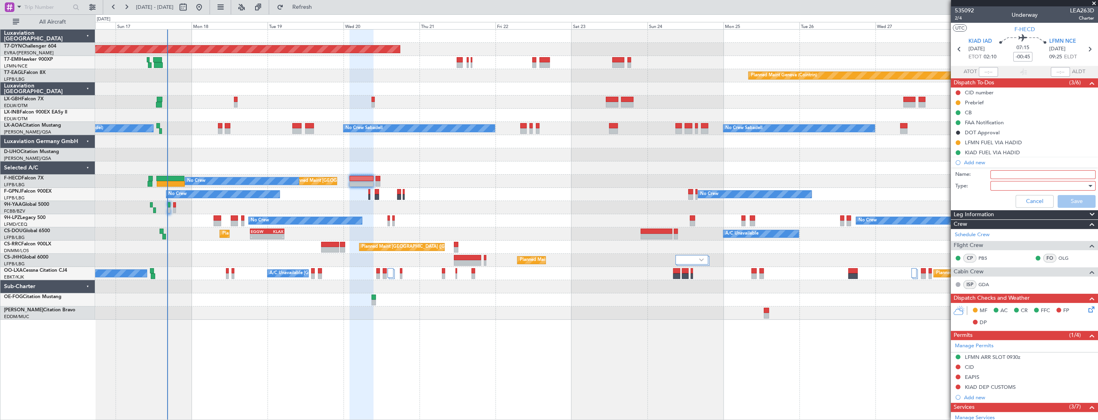
click at [1001, 174] on input "Name:" at bounding box center [1043, 174] width 105 height 9
click at [964, 200] on div "Cancel Save" at bounding box center [1022, 201] width 151 height 19
click at [1040, 202] on button "Cancel" at bounding box center [1035, 201] width 38 height 13
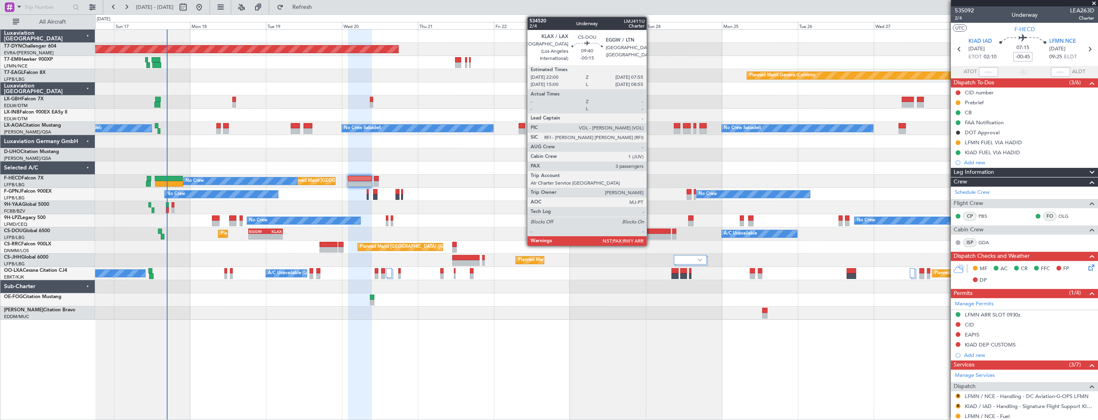
click at [650, 232] on div at bounding box center [655, 232] width 32 height 6
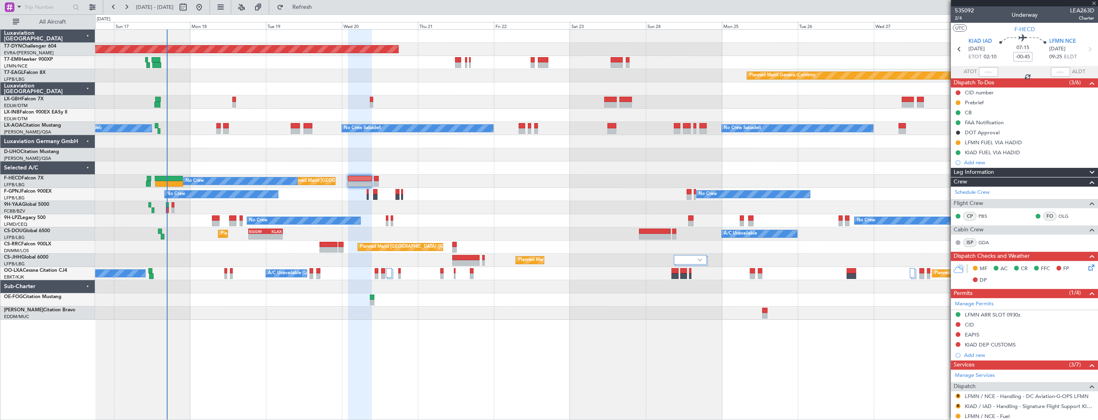
type input "-00:15"
type input "3"
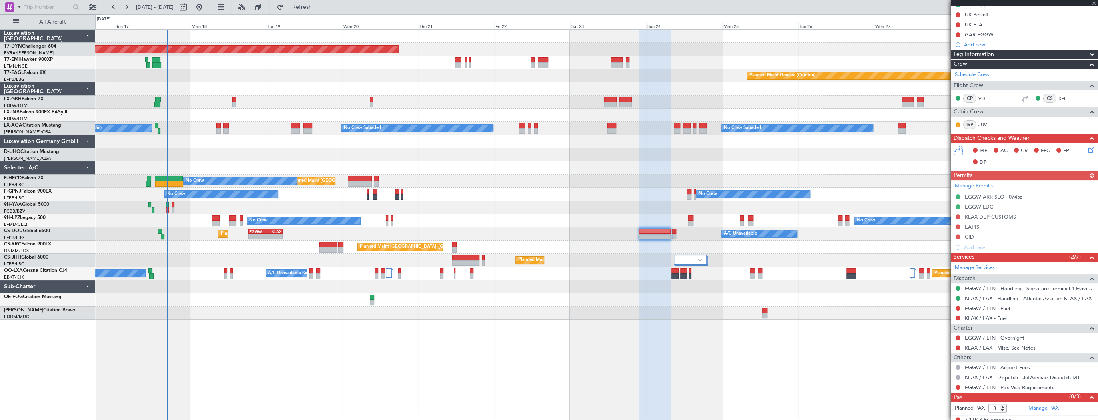
scroll to position [132, 0]
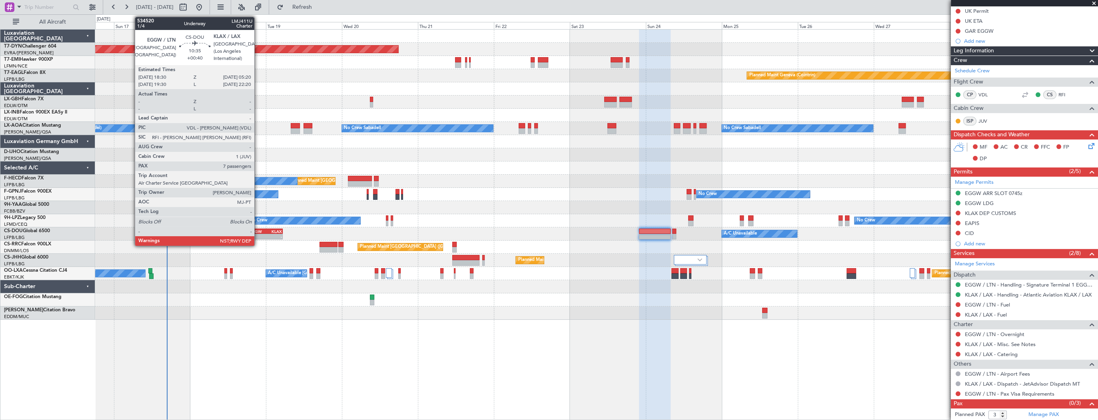
click at [258, 232] on div "EGGW" at bounding box center [257, 231] width 16 height 5
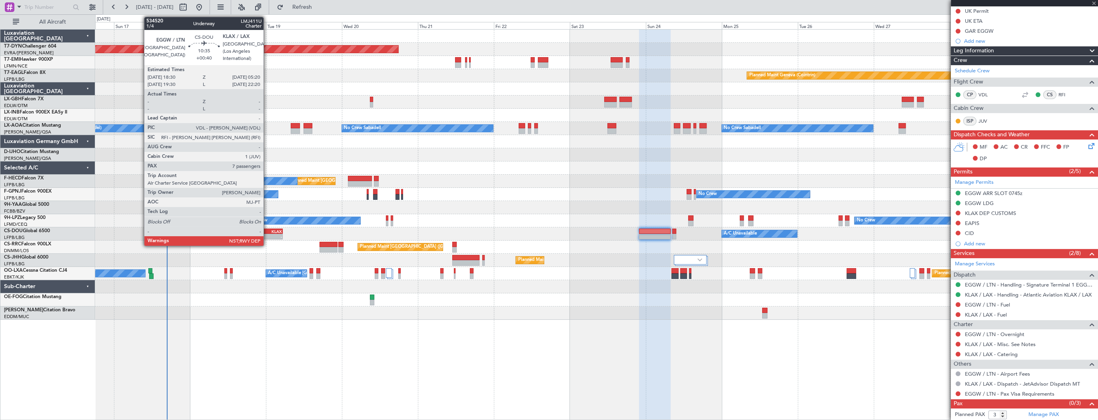
type input "+00:40"
type input "7"
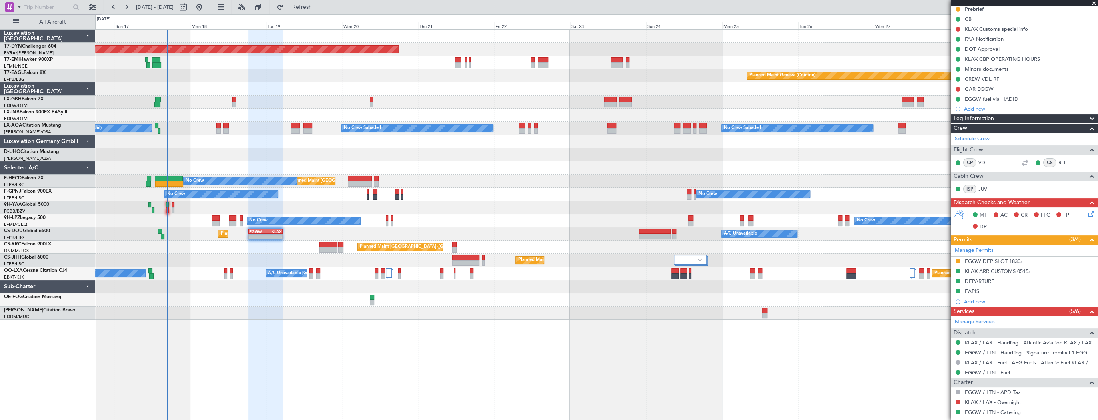
scroll to position [128, 0]
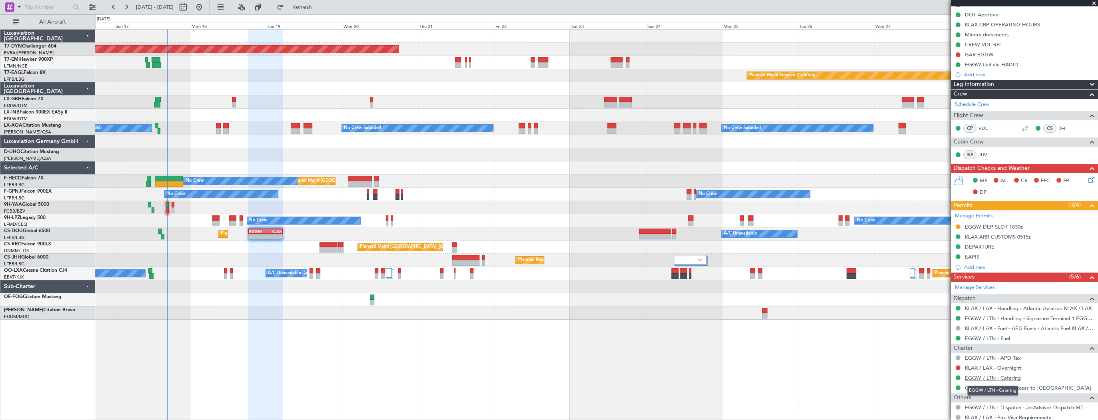
click at [1004, 379] on link "EGGW / LTN - Catering" at bounding box center [993, 378] width 56 height 7
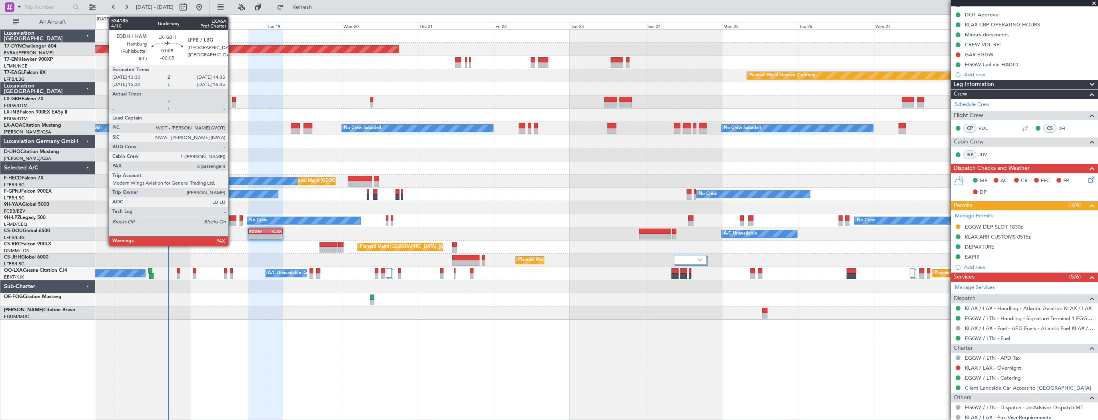
click at [232, 99] on div at bounding box center [234, 100] width 4 height 6
type input "-00:05"
type input "6"
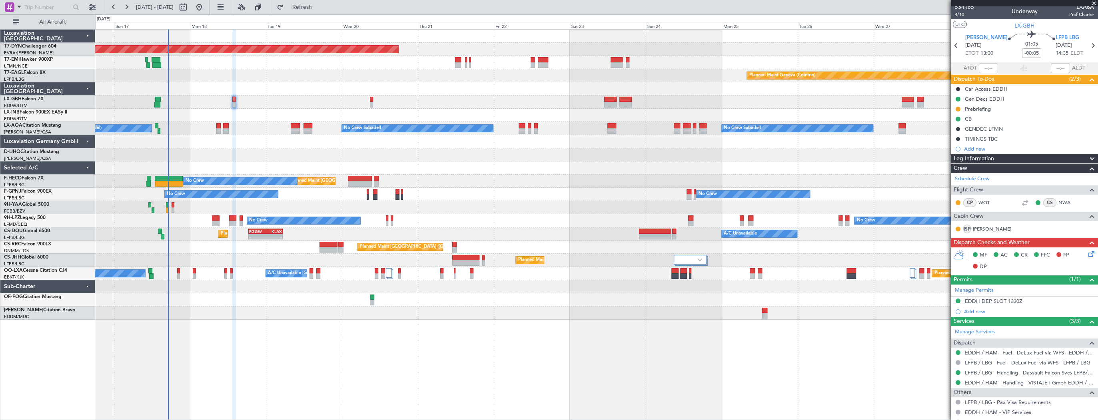
scroll to position [0, 0]
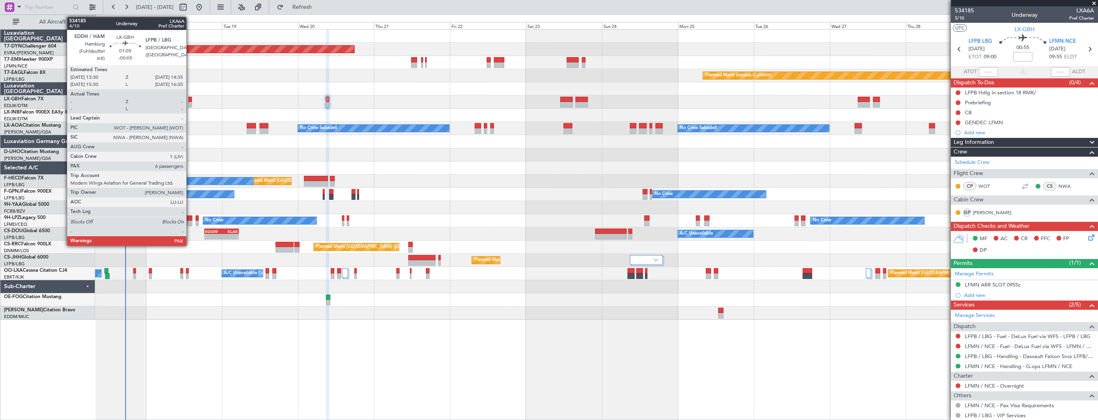
click at [190, 97] on div at bounding box center [190, 100] width 4 height 6
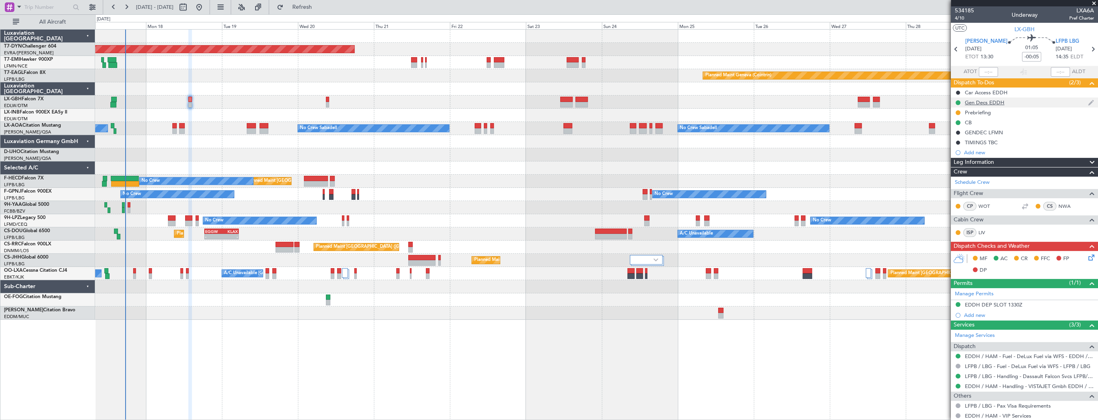
click at [1000, 104] on div "Gen Decs EDDH" at bounding box center [985, 102] width 40 height 7
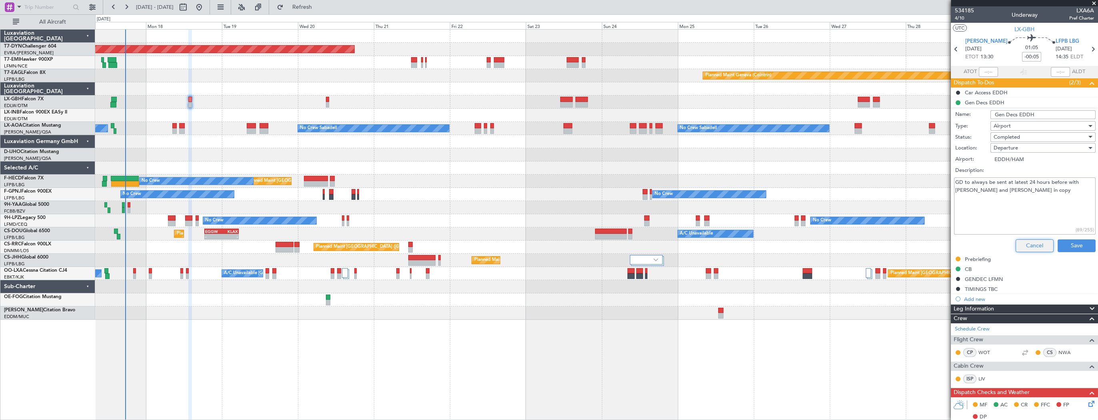
click at [1029, 241] on button "Cancel" at bounding box center [1035, 246] width 38 height 13
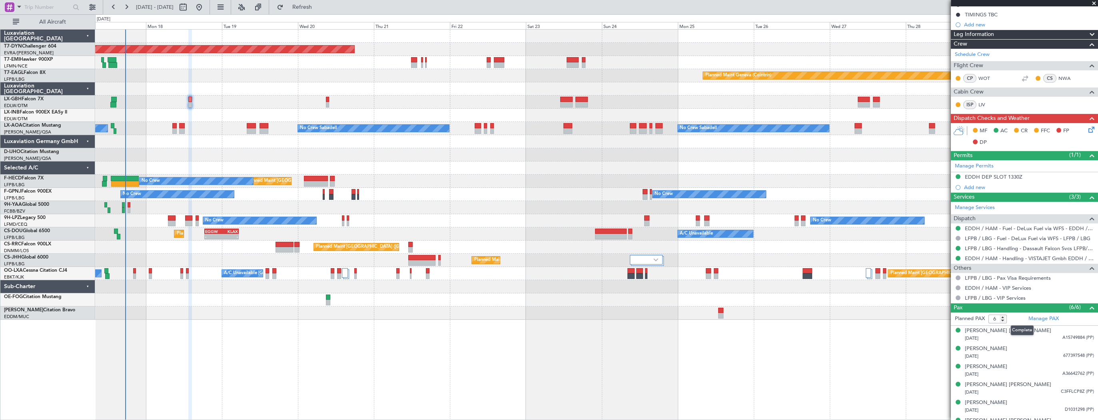
scroll to position [140, 0]
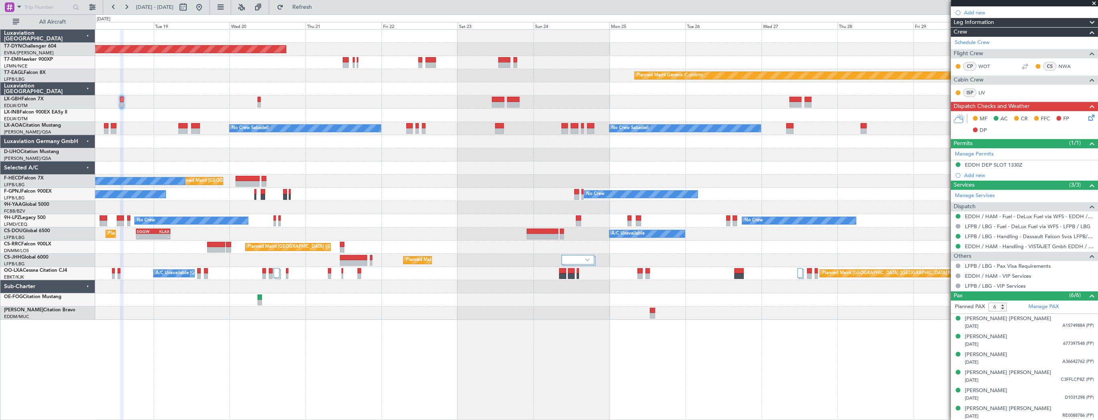
click at [139, 80] on div "Planned Maint Basel-Mulhouse Planned Maint Chester Planned Maint Geneva (Cointr…" at bounding box center [596, 175] width 1003 height 290
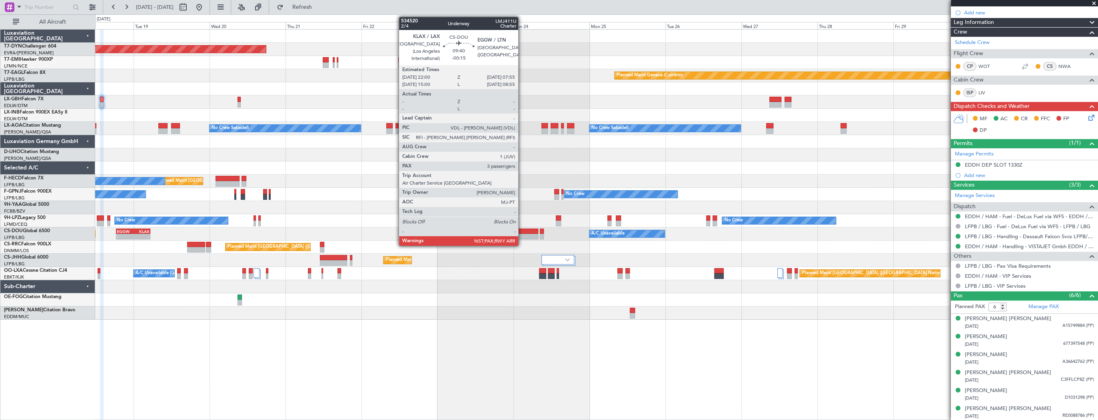
click at [522, 232] on div at bounding box center [523, 232] width 32 height 6
type input "-00:15"
type input "3"
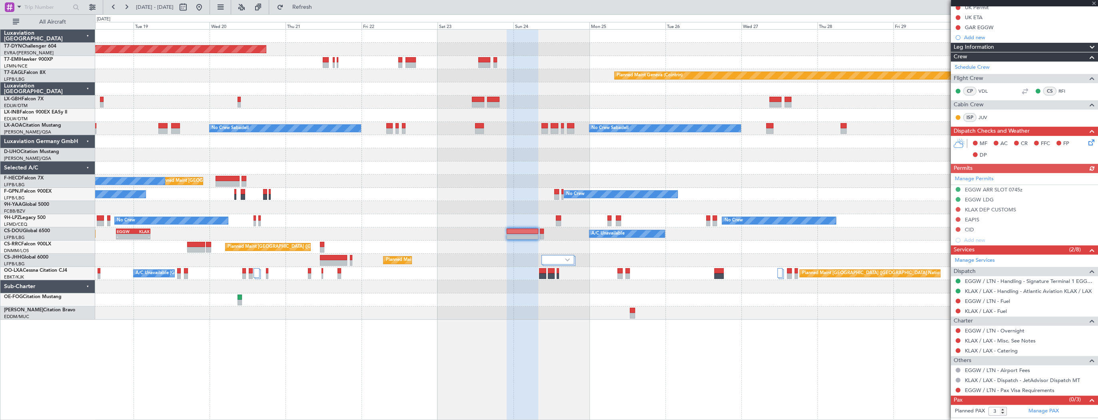
scroll to position [142, 0]
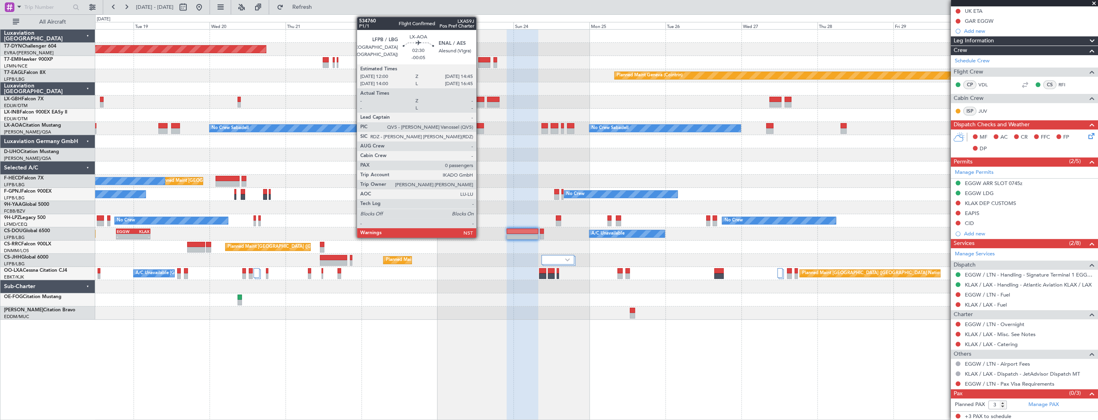
click at [480, 126] on div at bounding box center [479, 126] width 9 height 6
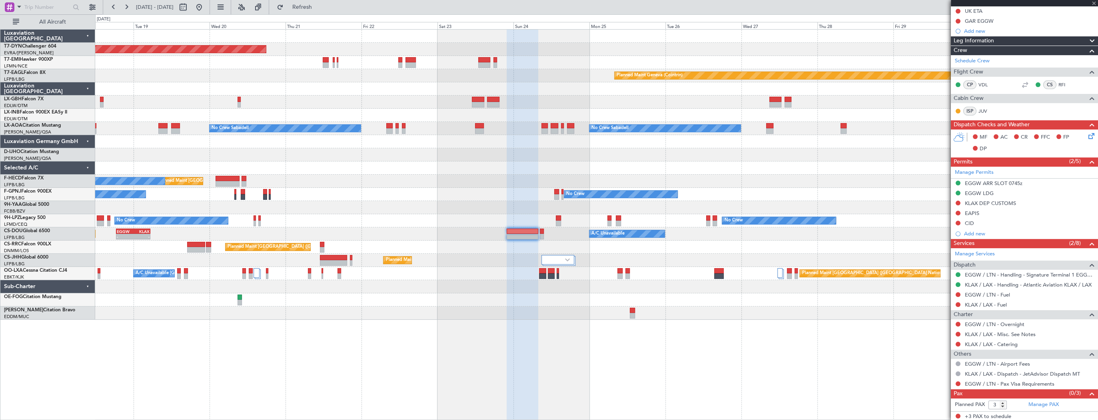
type input "-00:05"
type input "0"
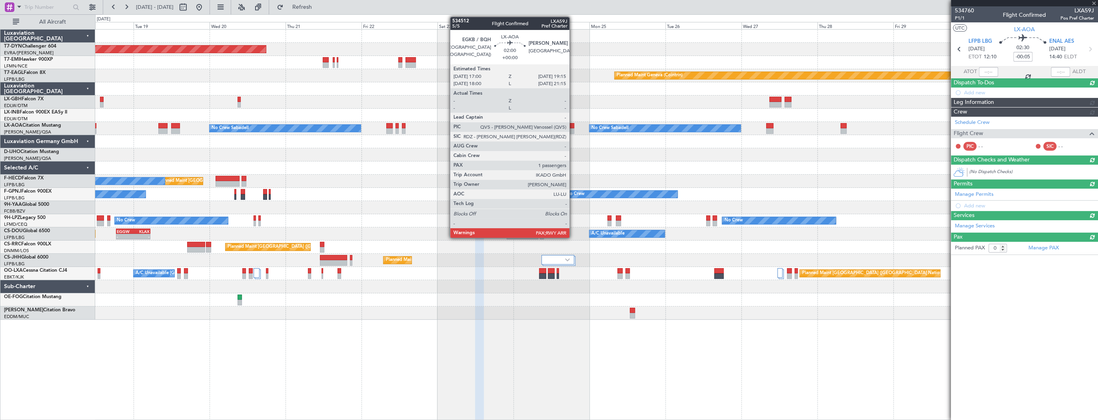
scroll to position [0, 0]
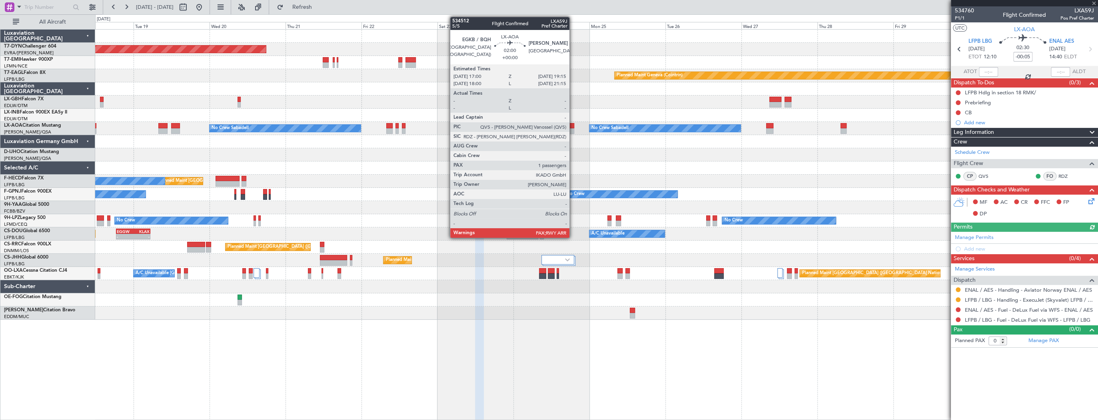
click at [573, 128] on div at bounding box center [570, 131] width 7 height 6
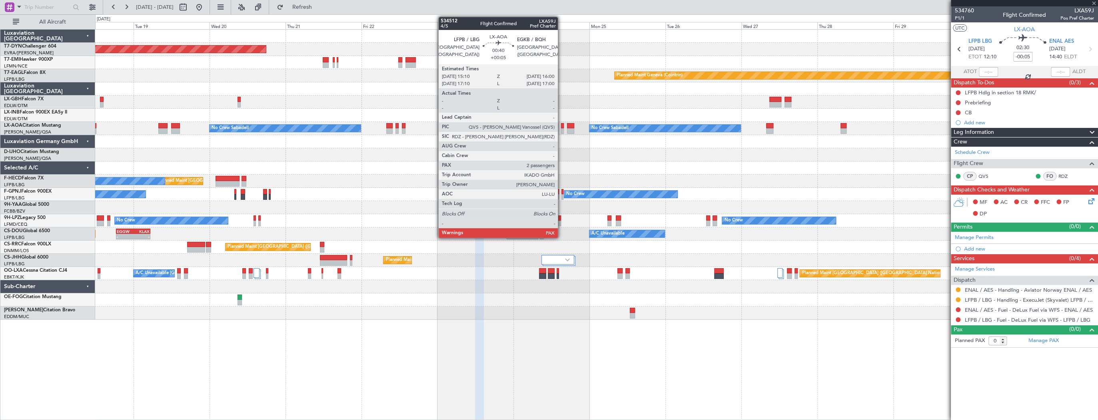
type input "1"
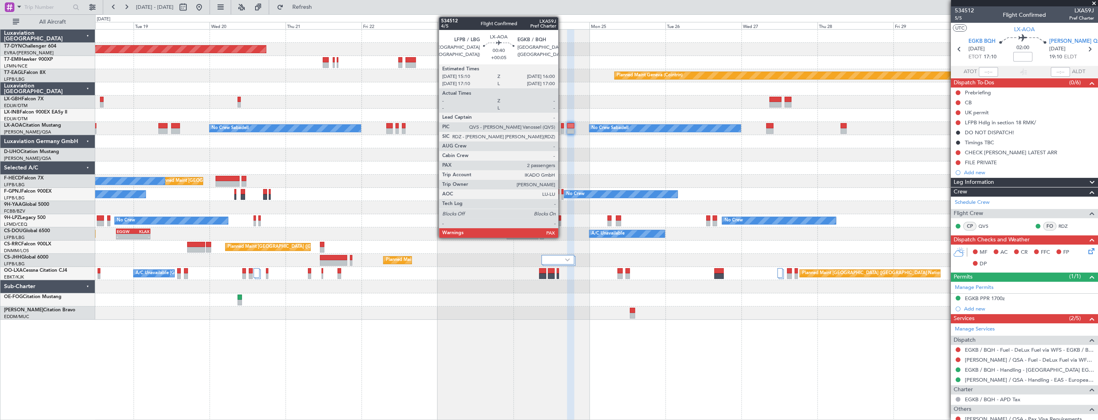
click at [562, 126] on div at bounding box center [562, 126] width 3 height 6
type input "+00:05"
type input "2"
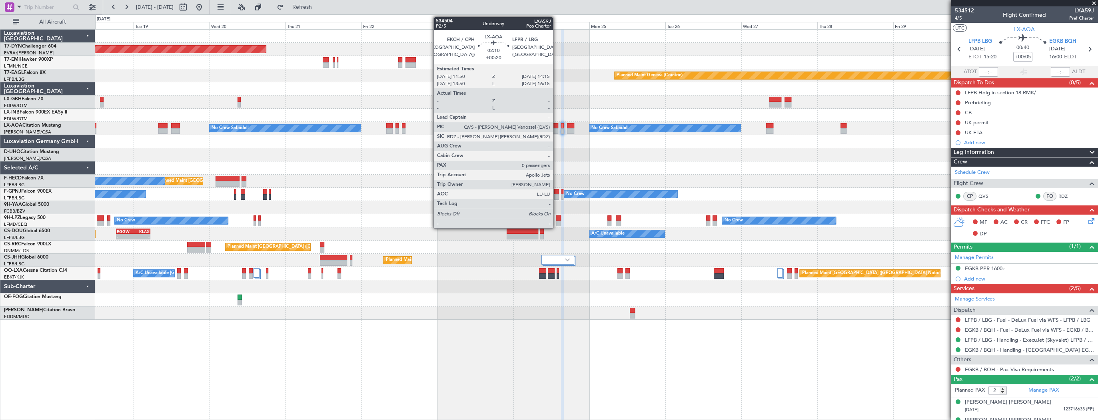
click at [557, 126] on div at bounding box center [555, 126] width 8 height 6
type input "+00:20"
type input "0"
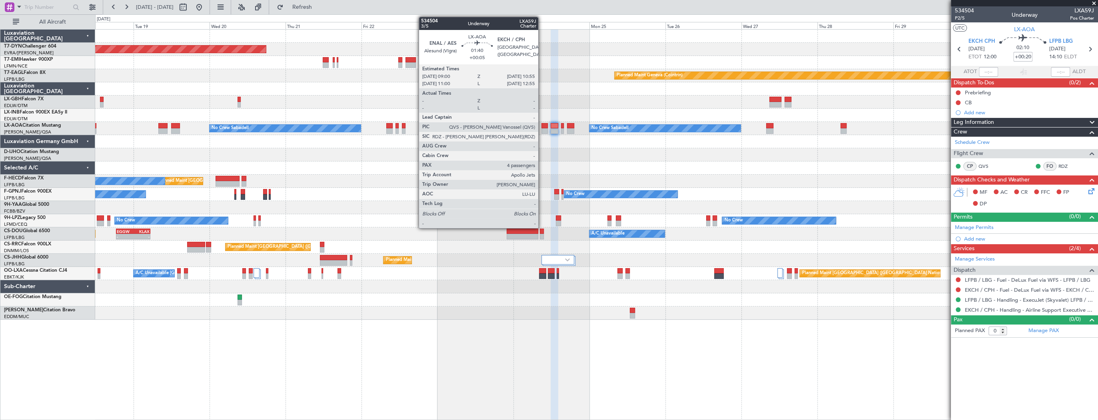
click at [542, 127] on div at bounding box center [545, 126] width 6 height 6
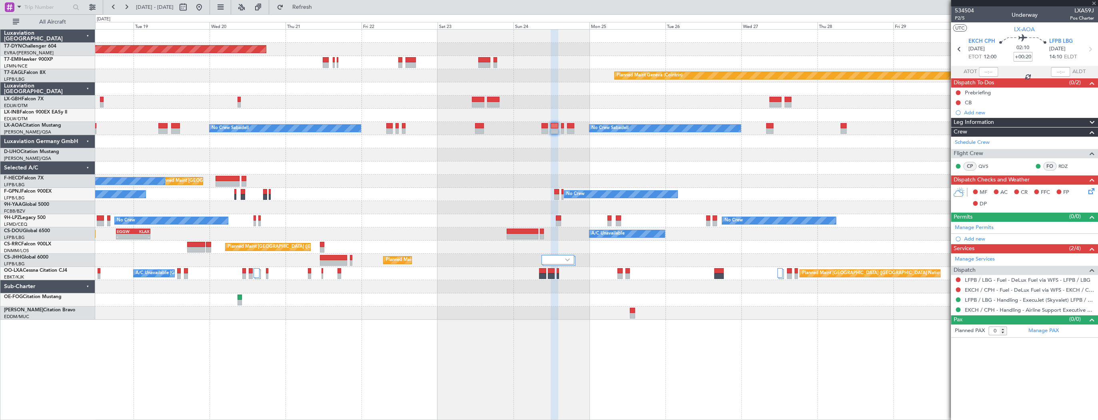
type input "+00:05"
type input "4"
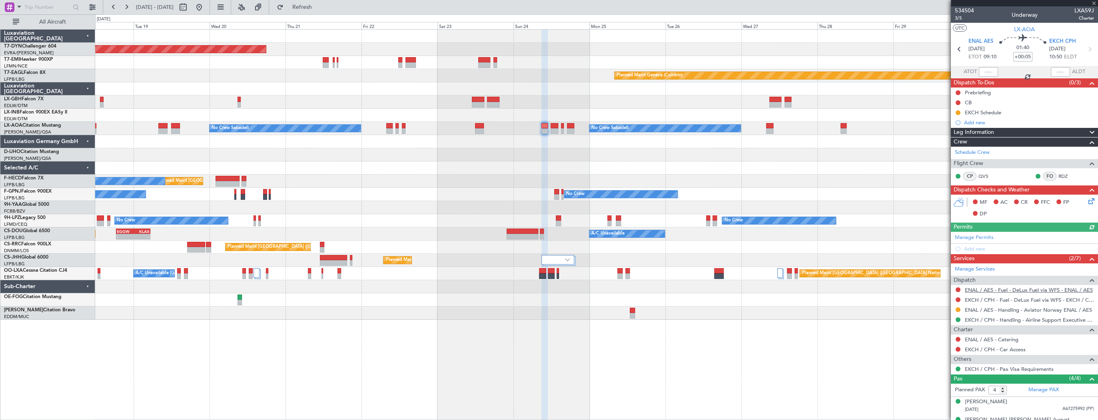
scroll to position [47, 0]
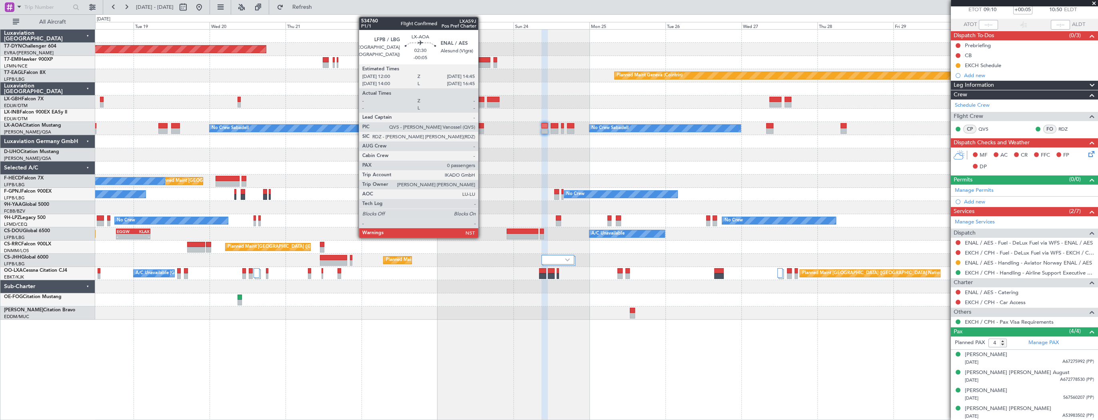
click at [482, 126] on div at bounding box center [479, 126] width 9 height 6
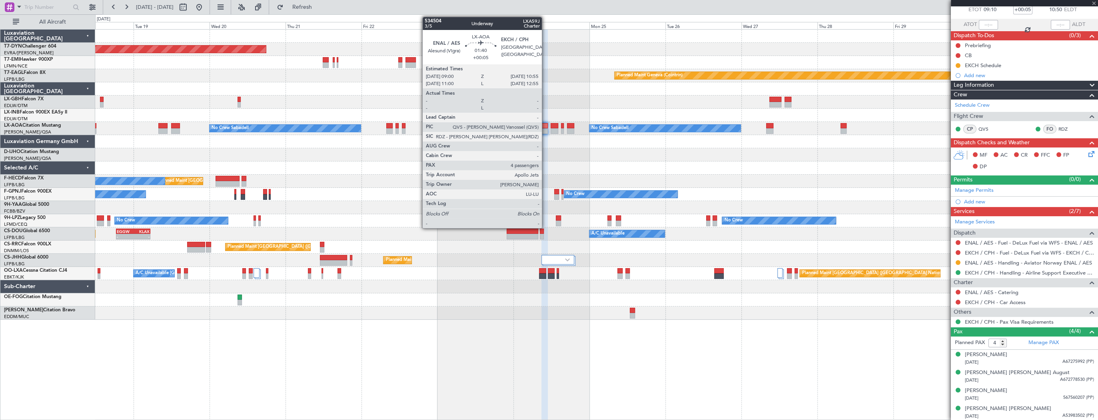
type input "-00:05"
type input "0"
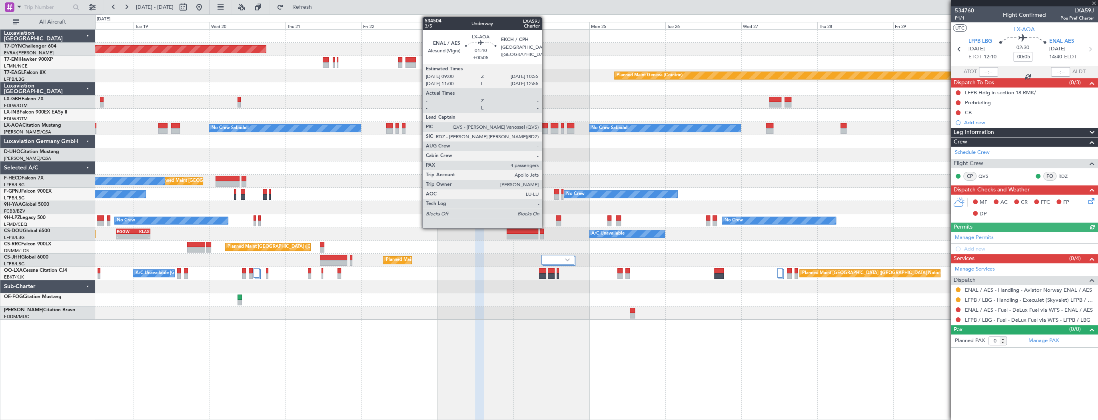
click at [546, 128] on div at bounding box center [545, 131] width 6 height 6
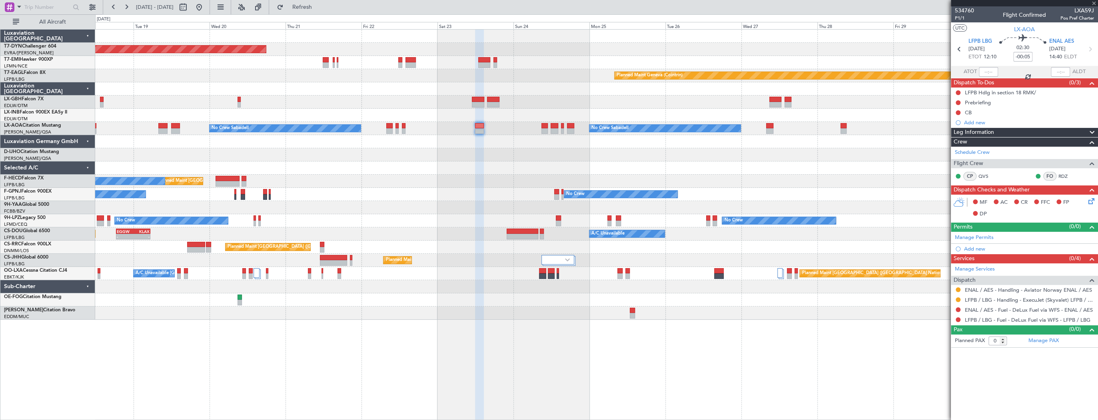
type input "+00:05"
type input "4"
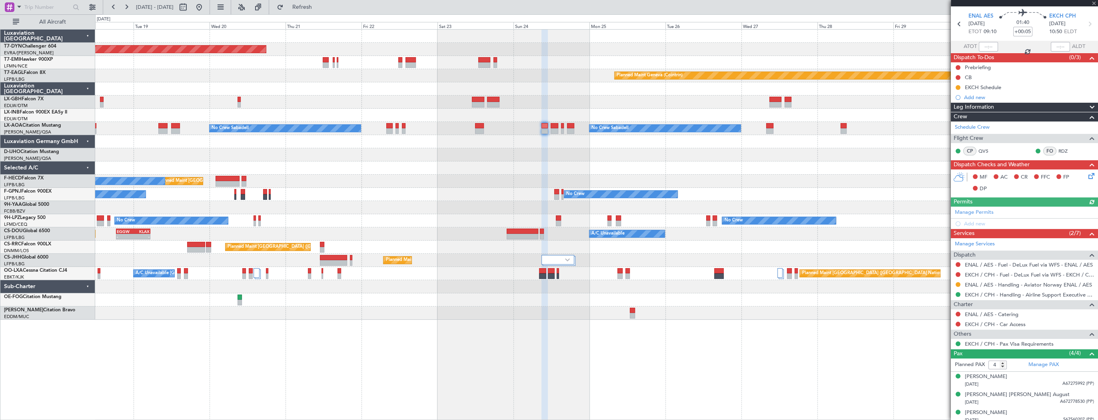
scroll to position [47, 0]
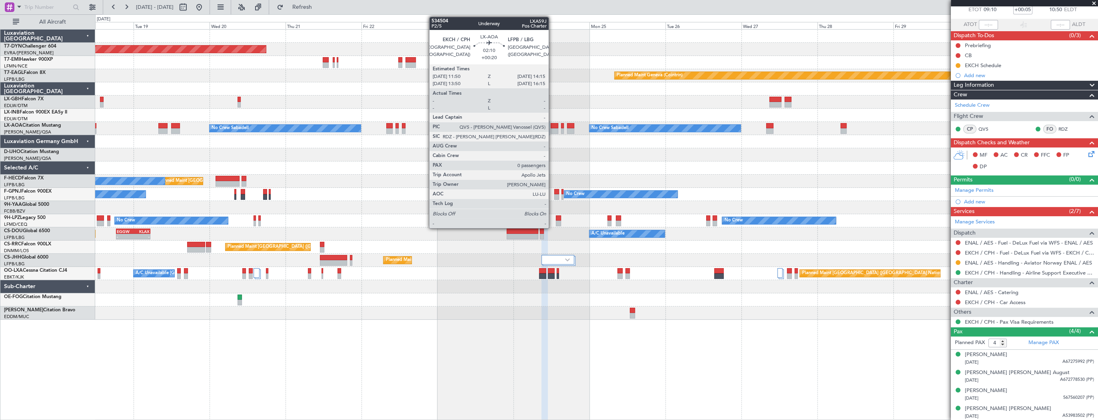
click at [552, 125] on div at bounding box center [555, 126] width 8 height 6
type input "+00:20"
type input "0"
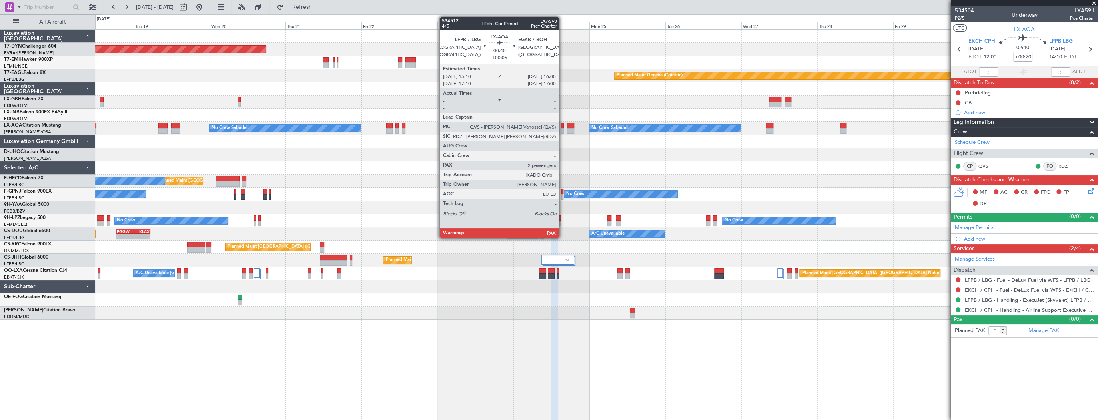
click at [563, 126] on div at bounding box center [562, 126] width 3 height 6
type input "+00:05"
type input "2"
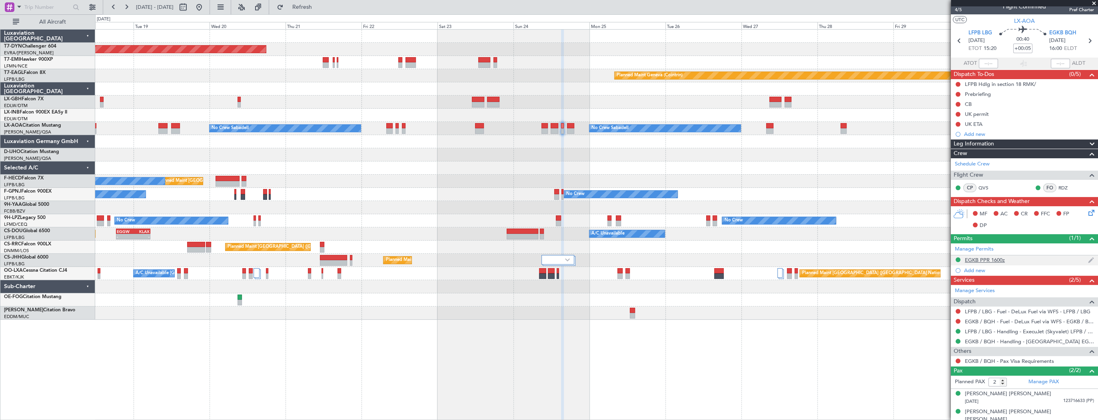
scroll to position [12, 0]
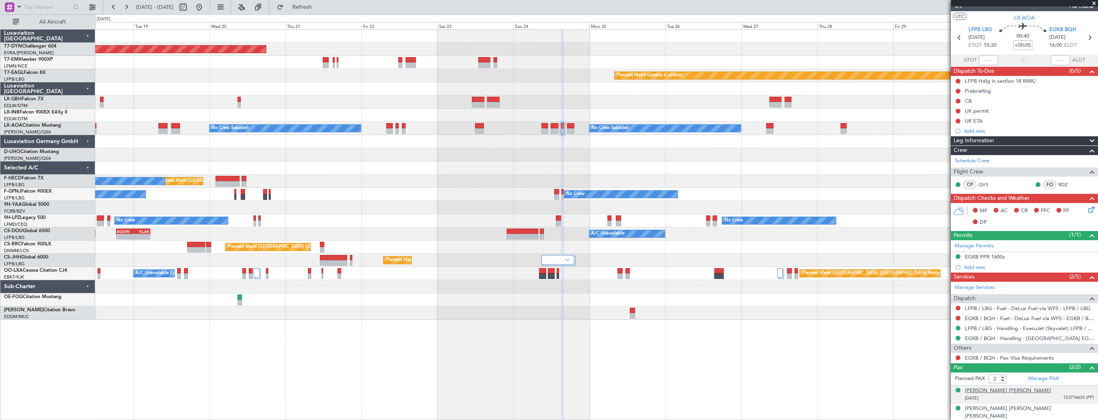
click at [1004, 389] on div "Syed Hyder Mehdi Jaffrey" at bounding box center [1008, 391] width 86 height 8
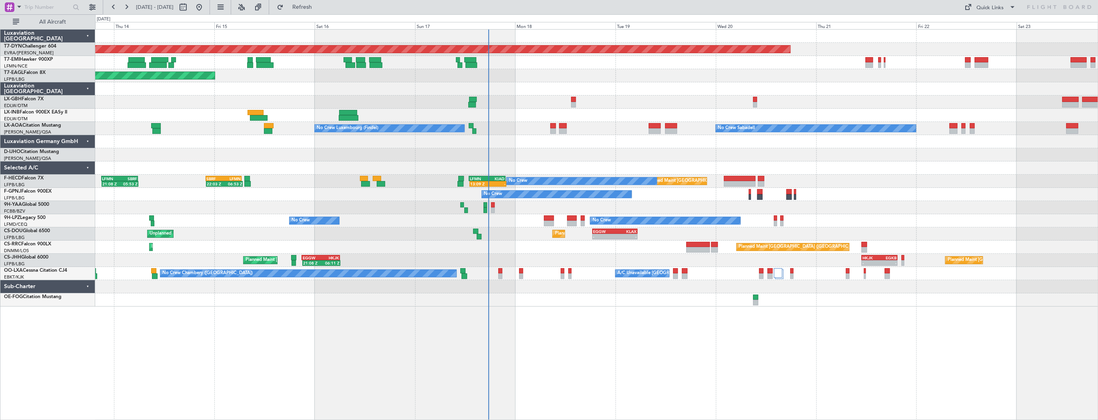
click at [505, 228] on div "Planned Maint [GEOGRAPHIC_DATA] ([GEOGRAPHIC_DATA]) Unplanned Maint [GEOGRAPHIC…" at bounding box center [596, 234] width 1003 height 13
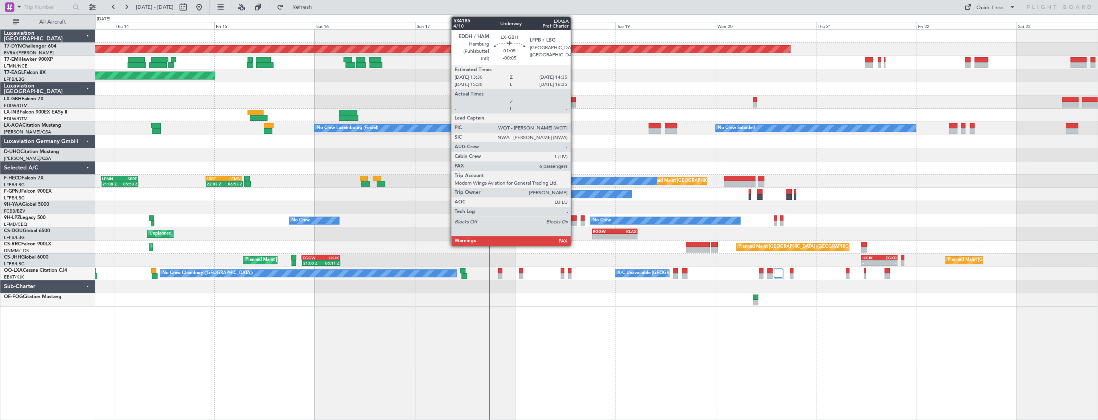
click at [574, 100] on div at bounding box center [573, 100] width 5 height 6
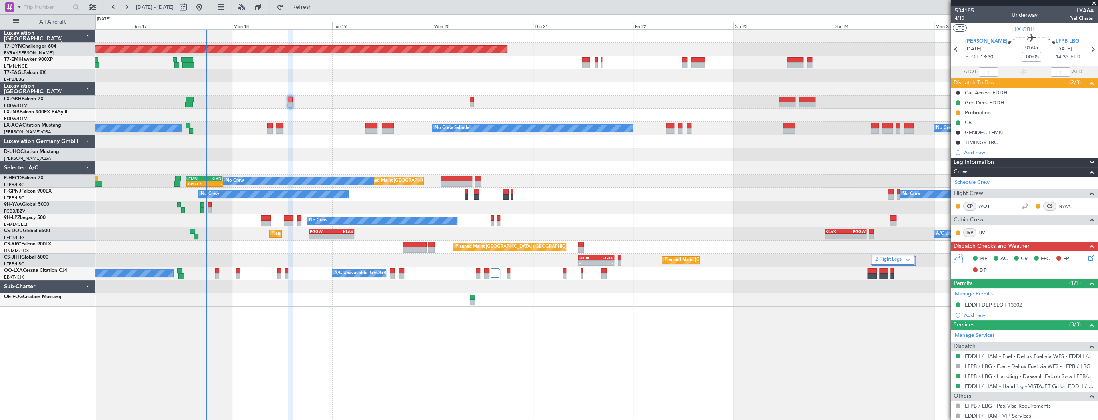
click at [218, 237] on div "Planned Maint [GEOGRAPHIC_DATA] ([GEOGRAPHIC_DATA]) - - EGGW 18:30 Z KLAX 05:20…" at bounding box center [596, 234] width 1003 height 13
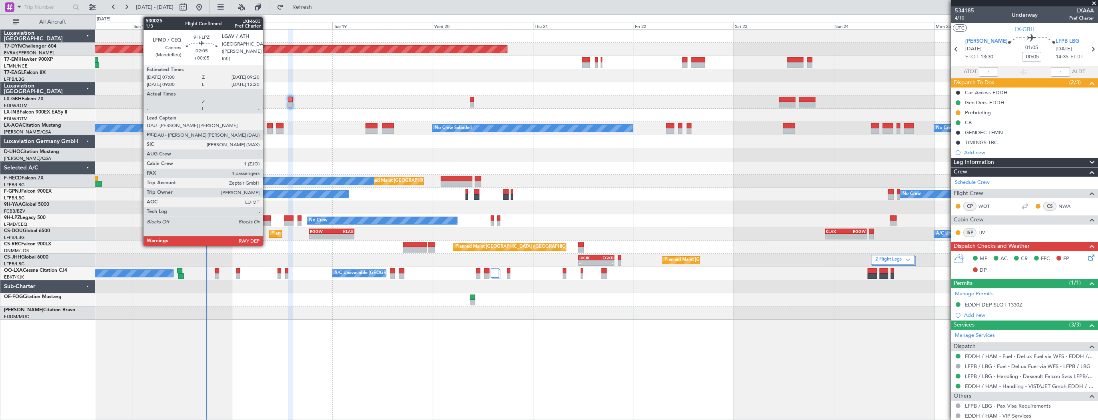
click at [266, 217] on div at bounding box center [266, 219] width 10 height 6
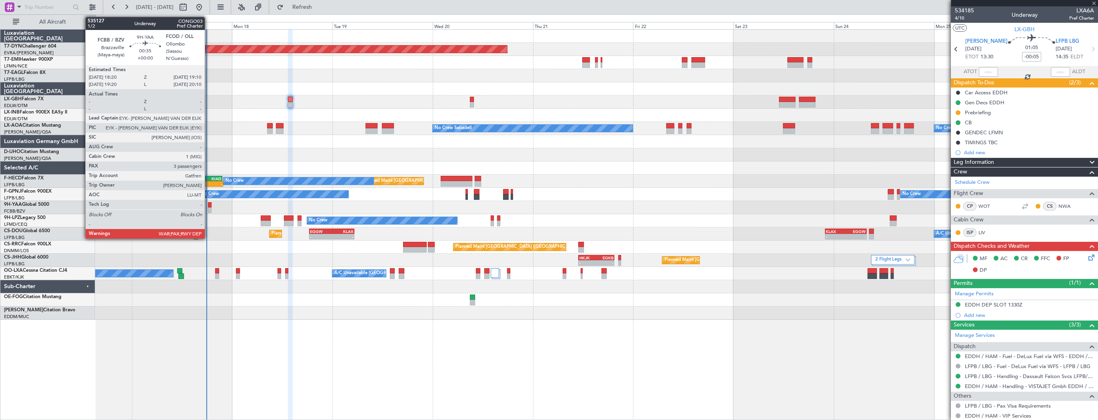
type input "+00:05"
type input "4"
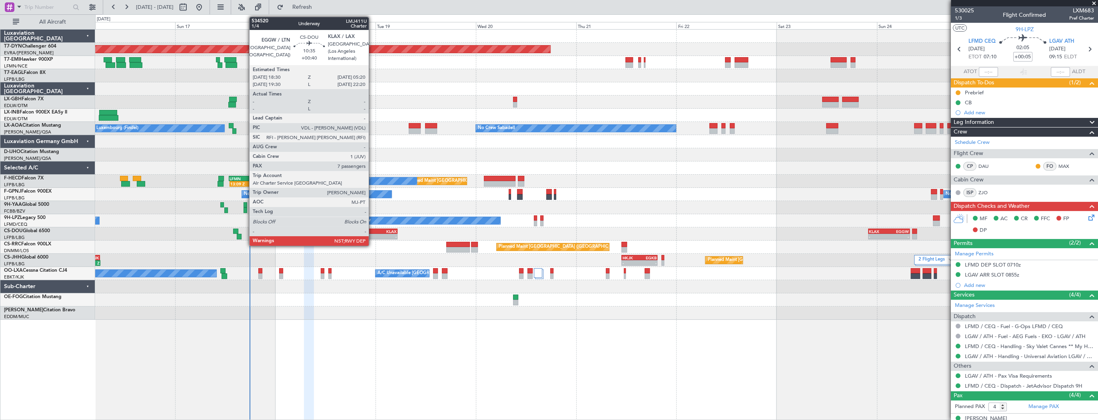
click at [372, 231] on div "EGGW" at bounding box center [364, 231] width 22 height 5
type input "+00:40"
type input "7"
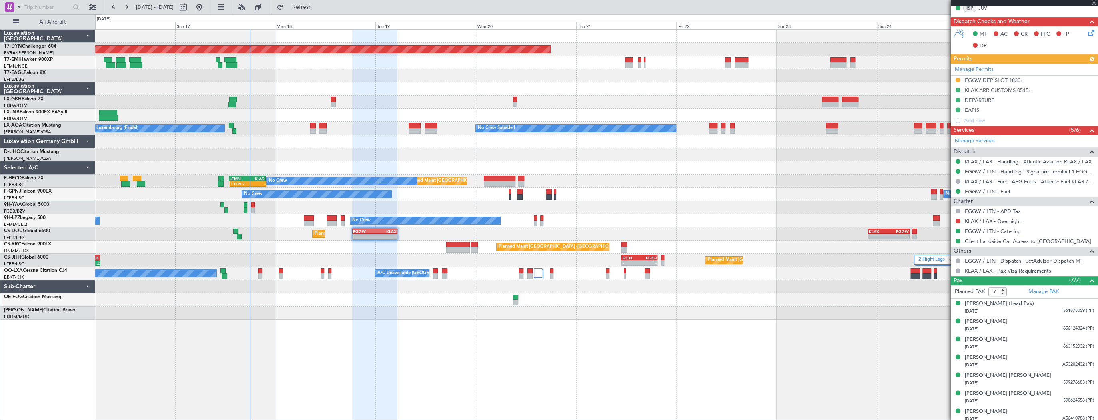
scroll to position [277, 0]
